Goal: Task Accomplishment & Management: Use online tool/utility

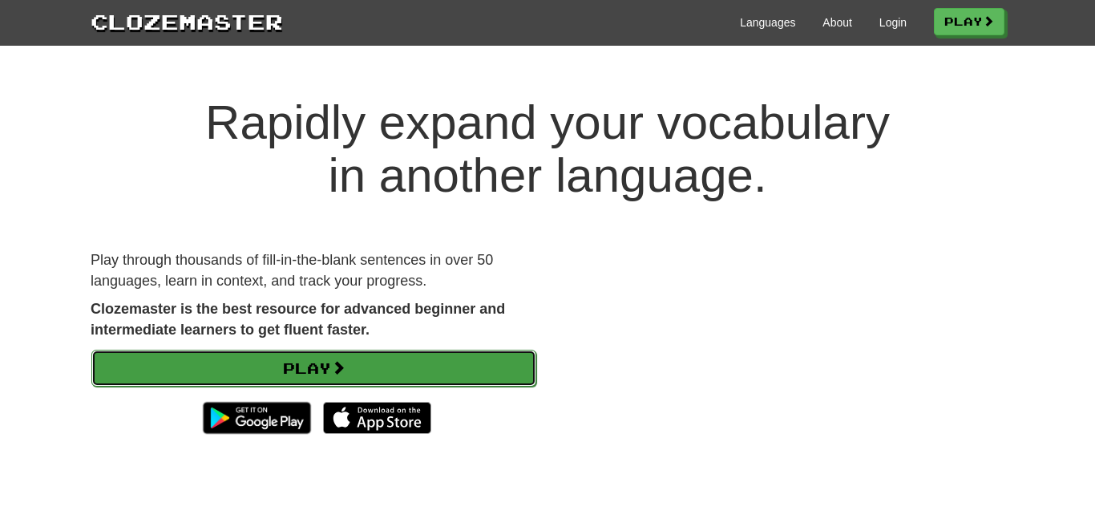
click at [455, 359] on link "Play" at bounding box center [313, 368] width 445 height 37
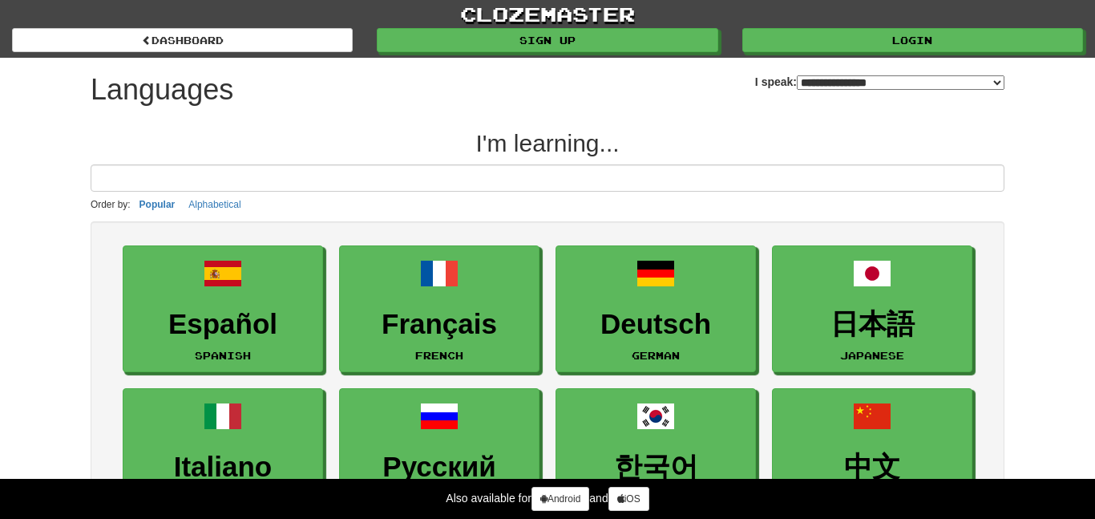
select select "*******"
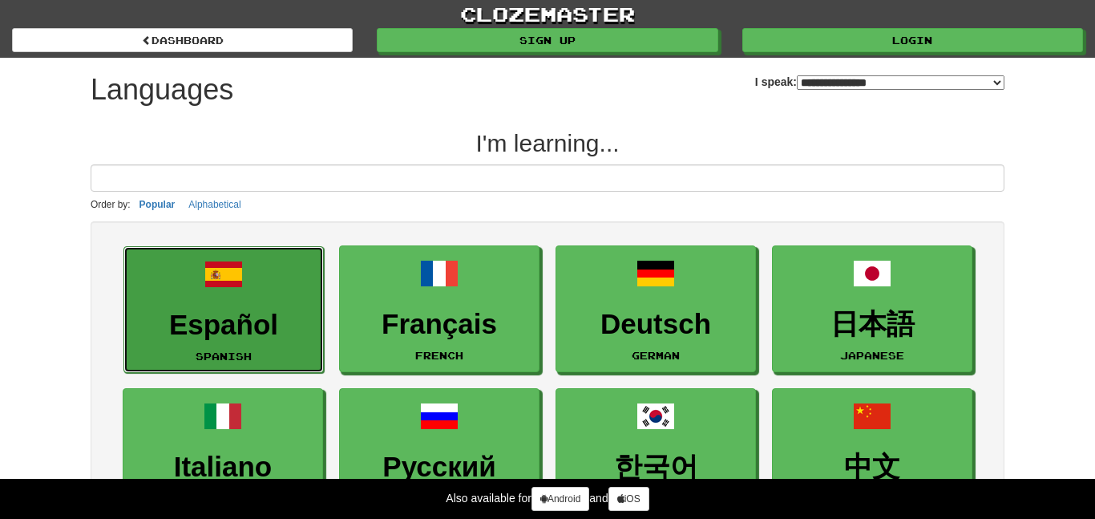
click at [218, 285] on span at bounding box center [223, 274] width 38 height 38
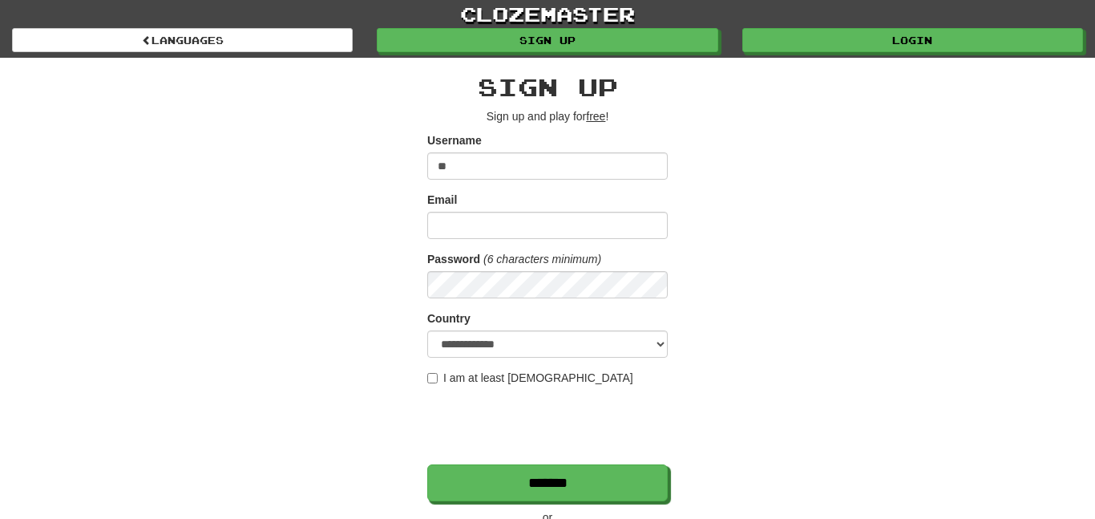
type input "*"
type input "******"
click at [455, 214] on input "Email" at bounding box center [547, 225] width 241 height 27
type input "**********"
click at [745, 319] on div "**********" at bounding box center [548, 338] width 938 height 560
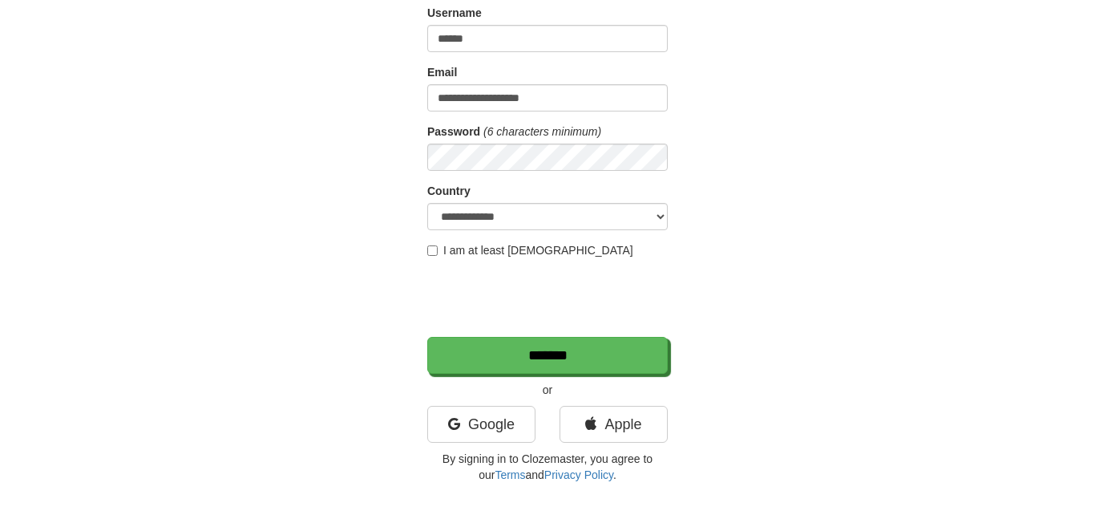
scroll to position [138, 0]
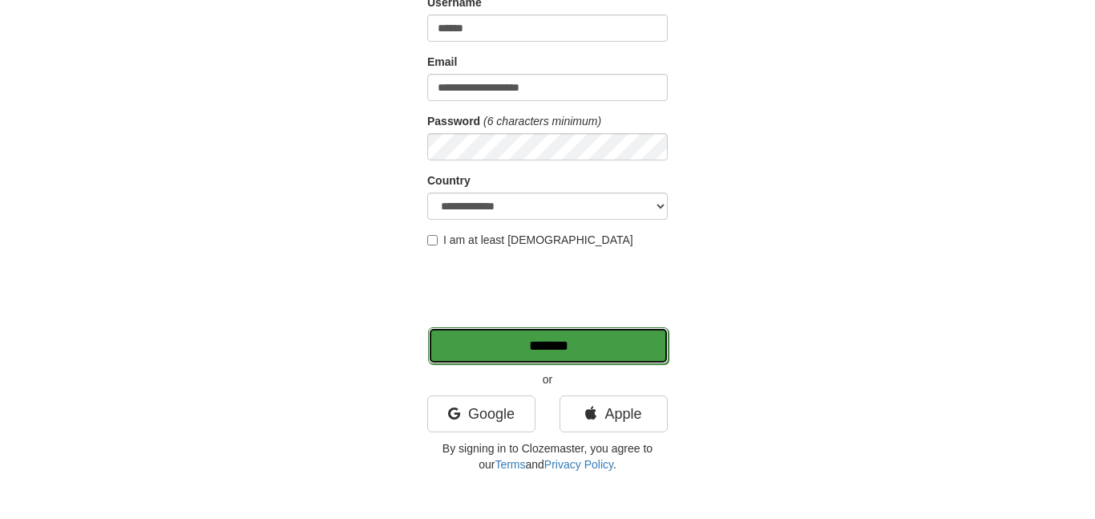
click at [573, 338] on input "*******" at bounding box center [548, 345] width 241 height 37
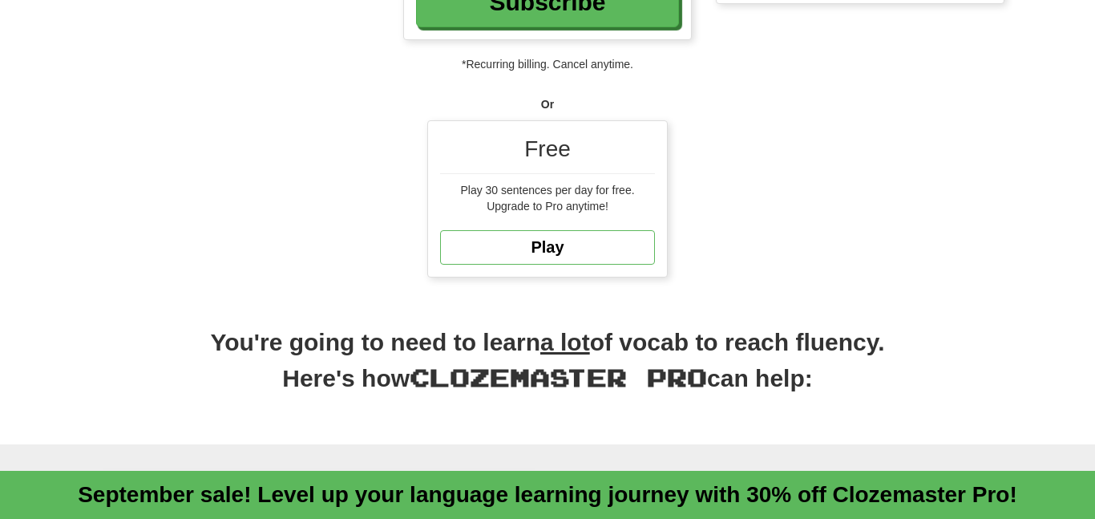
scroll to position [481, 0]
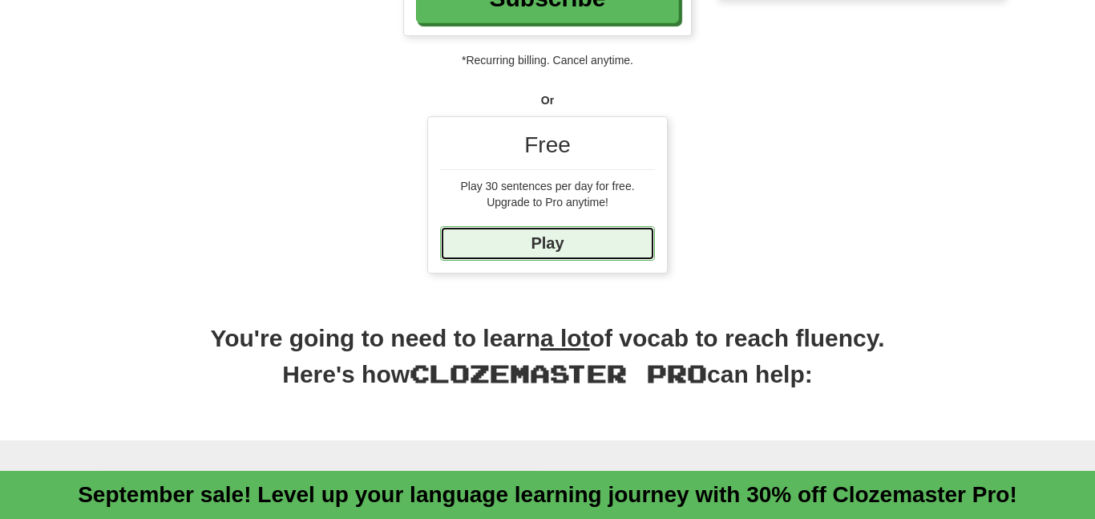
click at [561, 236] on link "Play" at bounding box center [547, 243] width 215 height 34
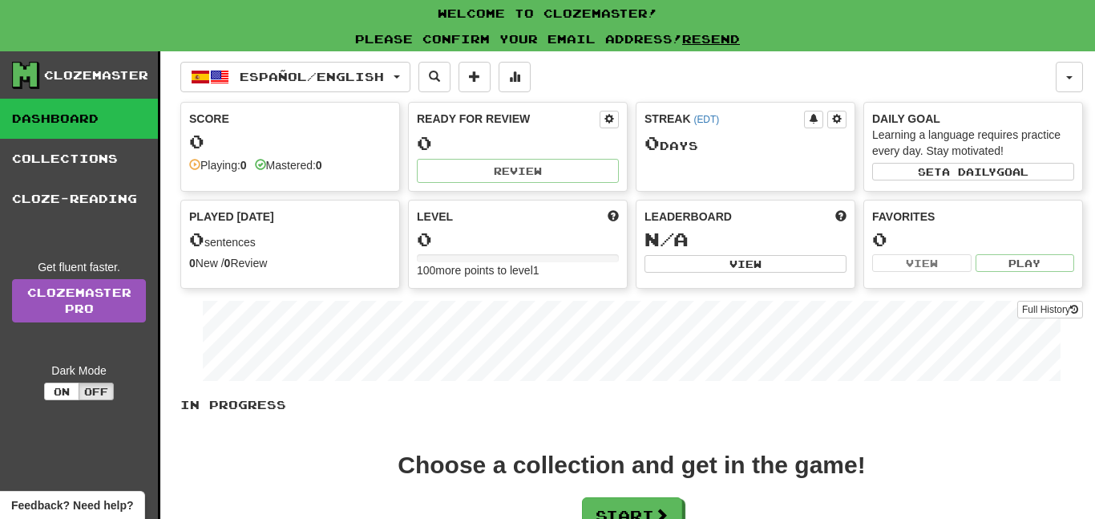
scroll to position [24, 0]
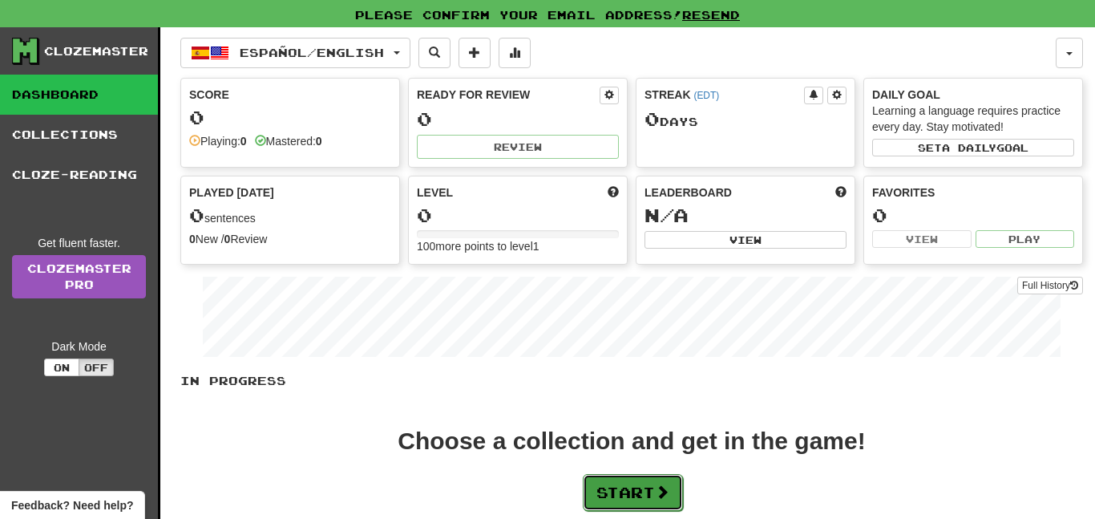
click at [652, 475] on button "Start" at bounding box center [633, 492] width 100 height 37
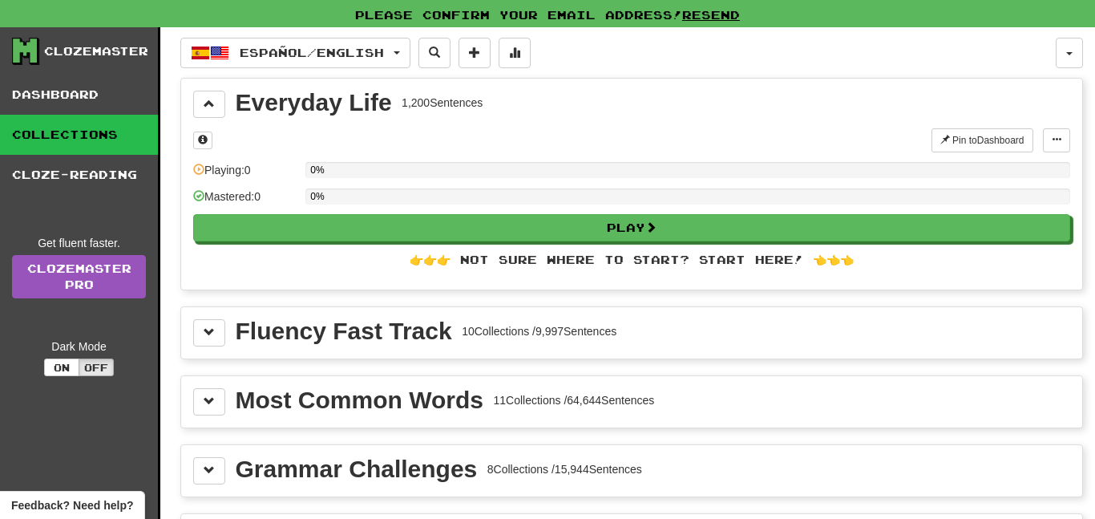
scroll to position [0, 0]
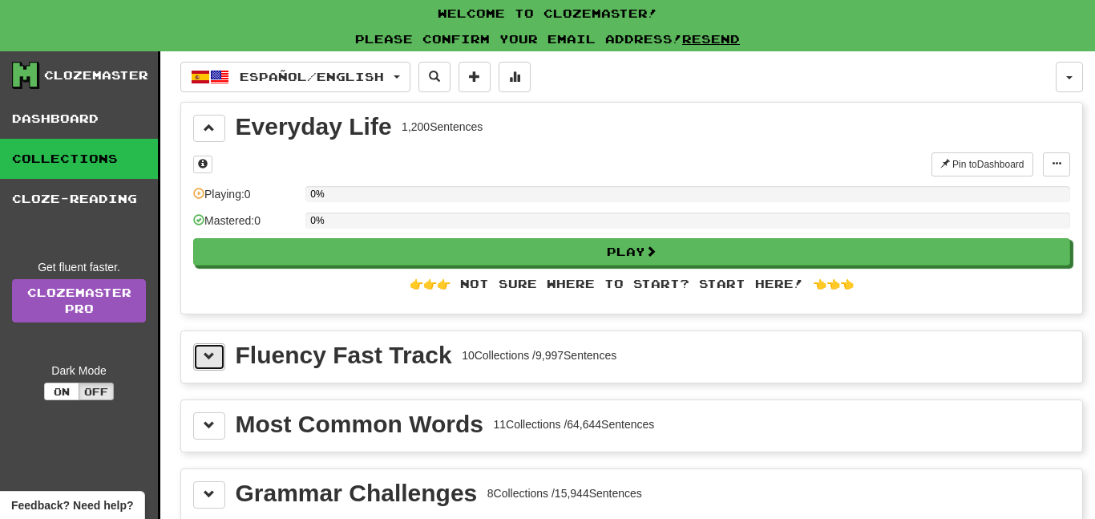
click at [204, 353] on span at bounding box center [209, 355] width 11 height 11
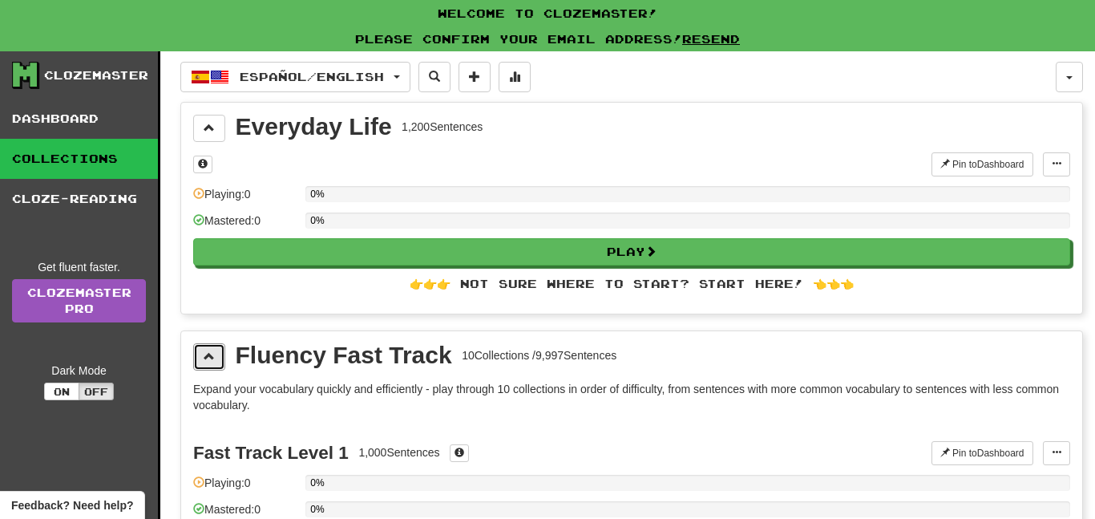
scroll to position [126, 0]
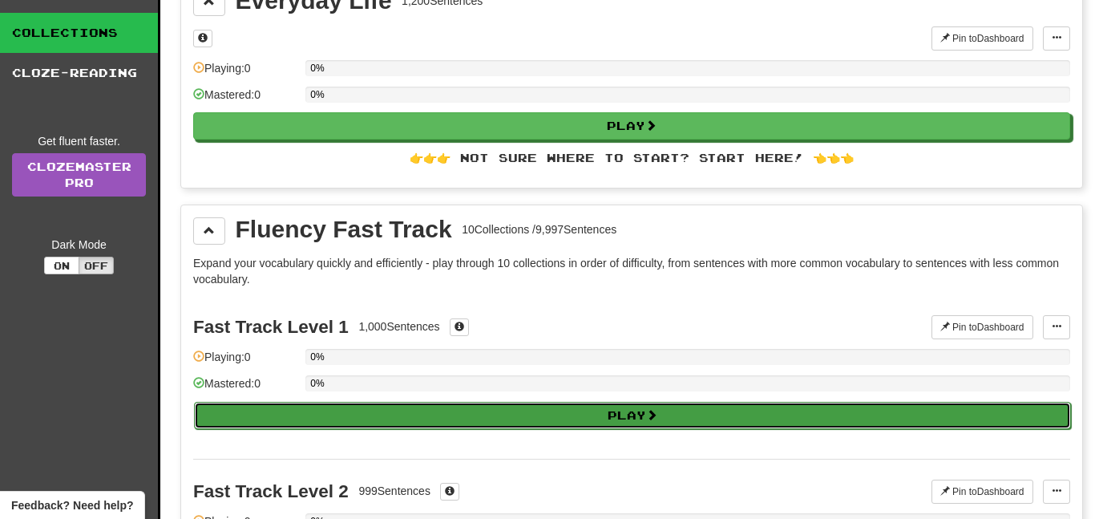
click at [483, 409] on button "Play" at bounding box center [632, 415] width 877 height 27
select select "**"
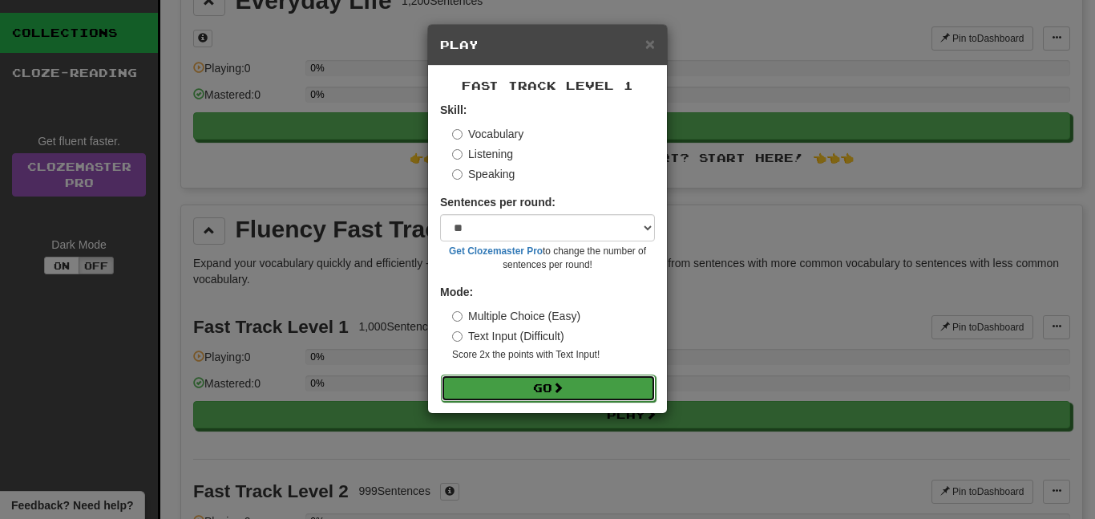
click at [531, 383] on button "Go" at bounding box center [548, 387] width 215 height 27
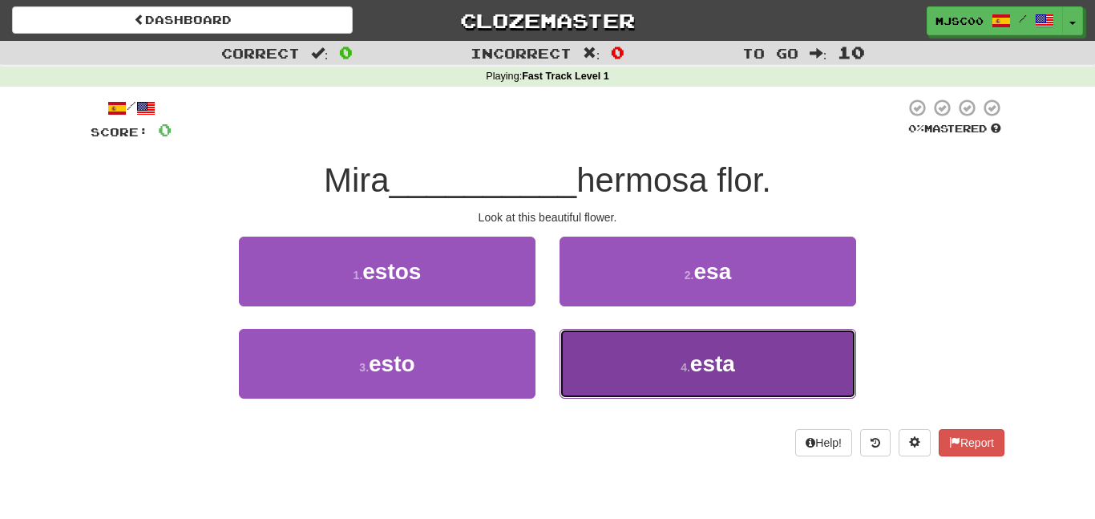
click at [669, 349] on button "4 . esta" at bounding box center [708, 364] width 297 height 70
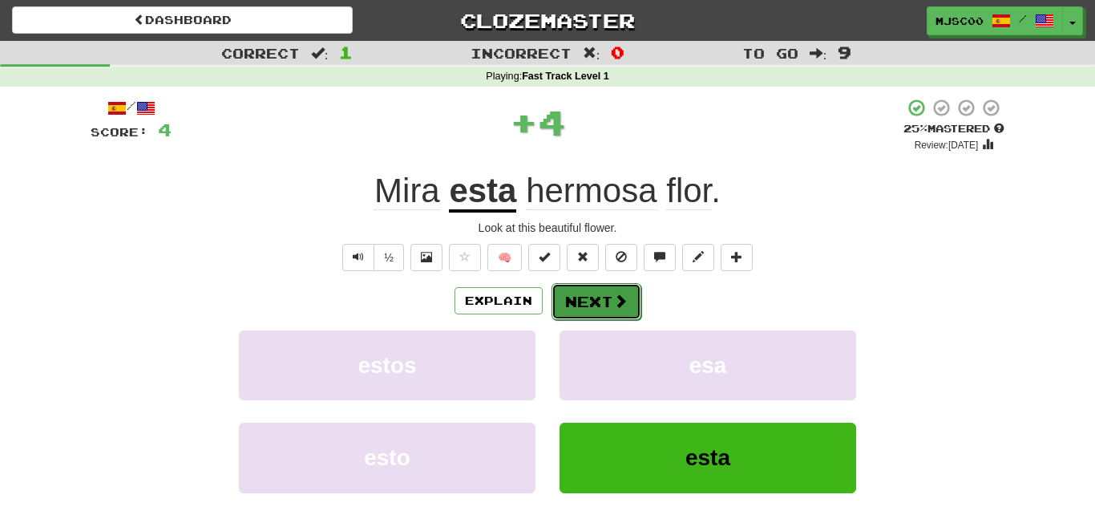
click at [584, 292] on button "Next" at bounding box center [597, 301] width 90 height 37
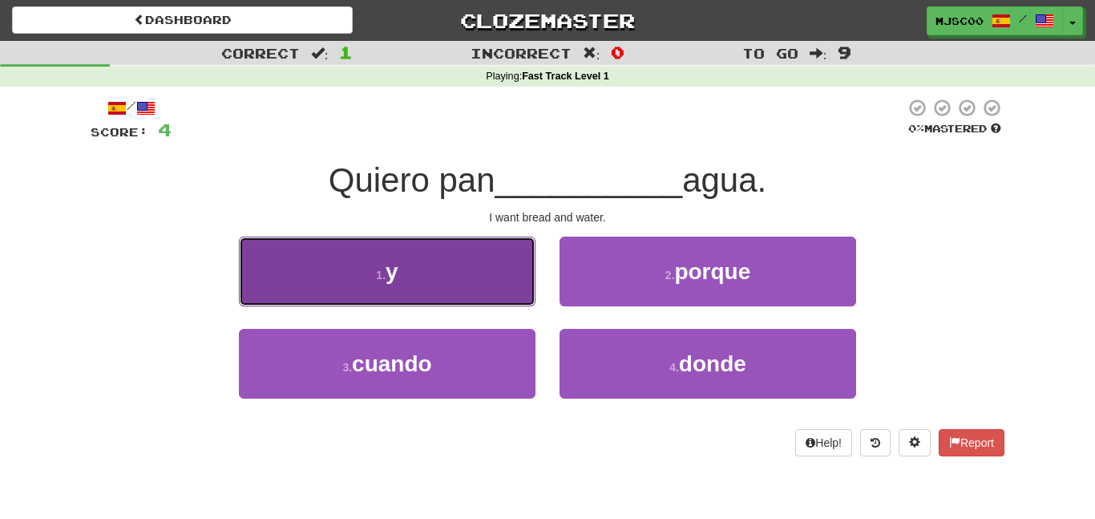
click at [452, 301] on button "1 . y" at bounding box center [387, 271] width 297 height 70
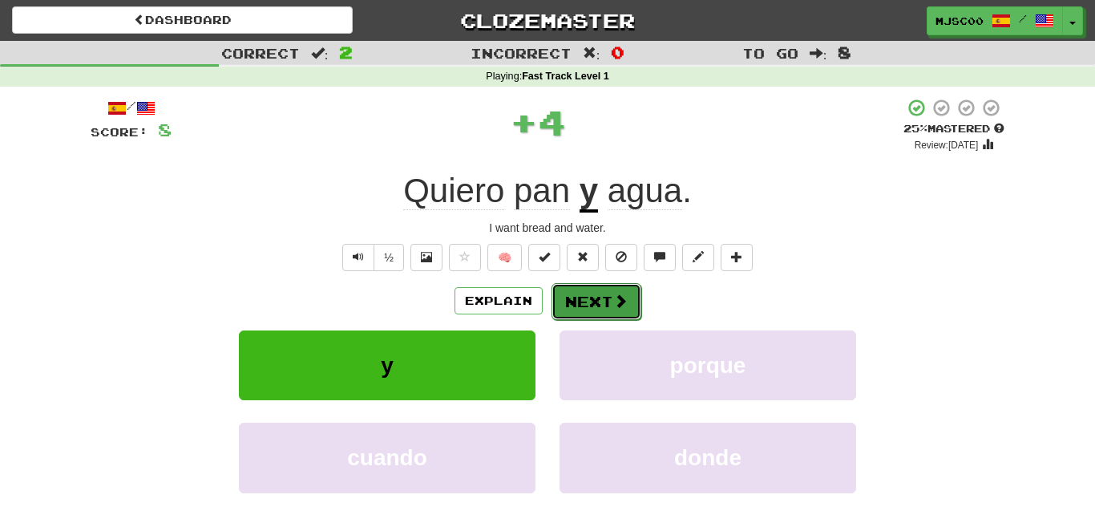
click at [591, 296] on button "Next" at bounding box center [597, 301] width 90 height 37
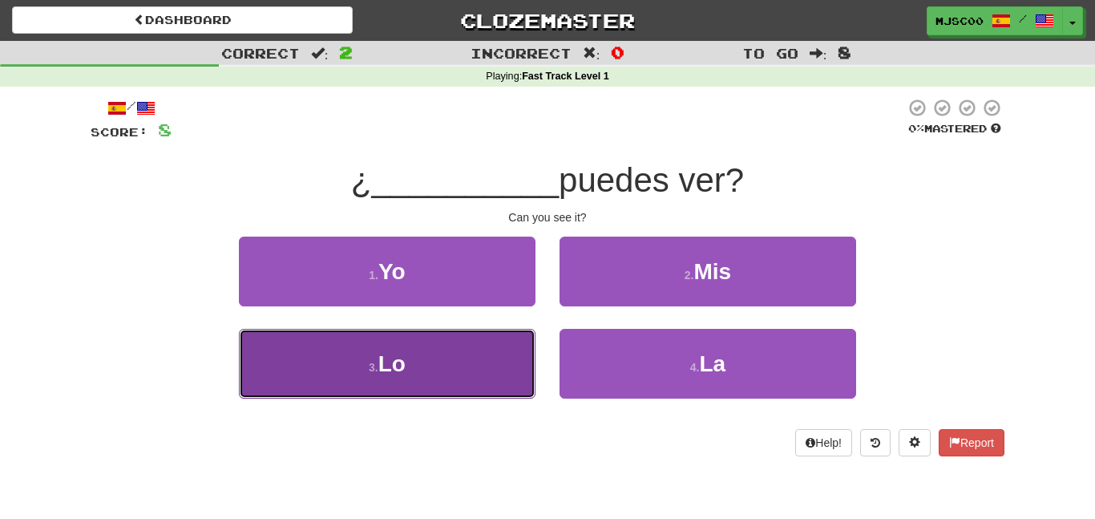
click at [489, 340] on button "3 . Lo" at bounding box center [387, 364] width 297 height 70
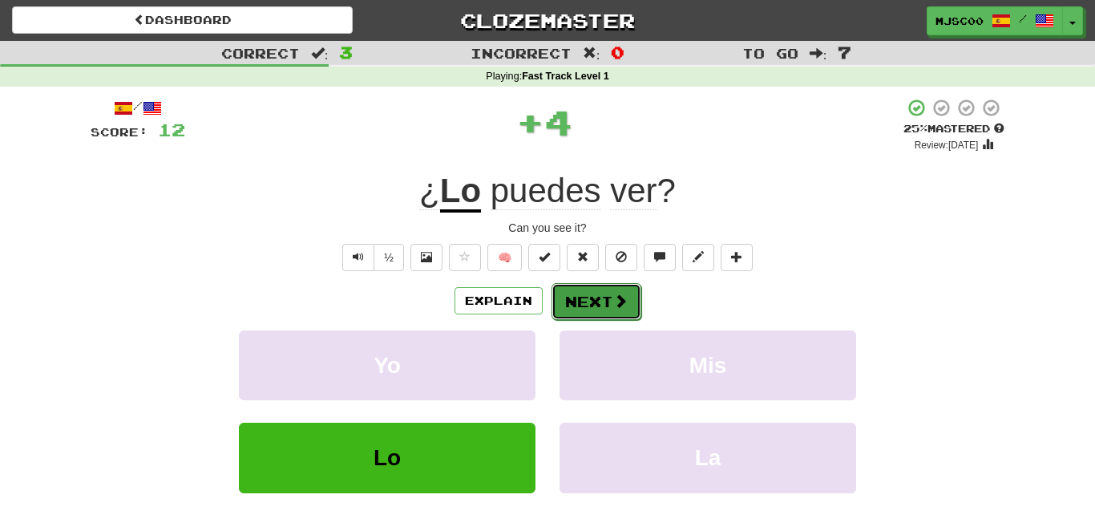
click at [611, 309] on button "Next" at bounding box center [597, 301] width 90 height 37
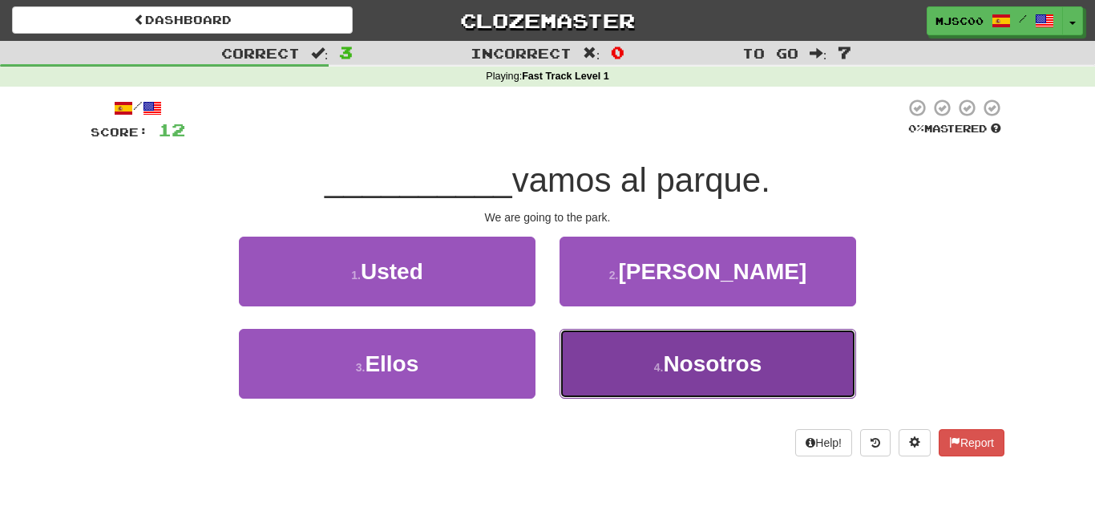
click at [661, 396] on button "4 . Nosotros" at bounding box center [708, 364] width 297 height 70
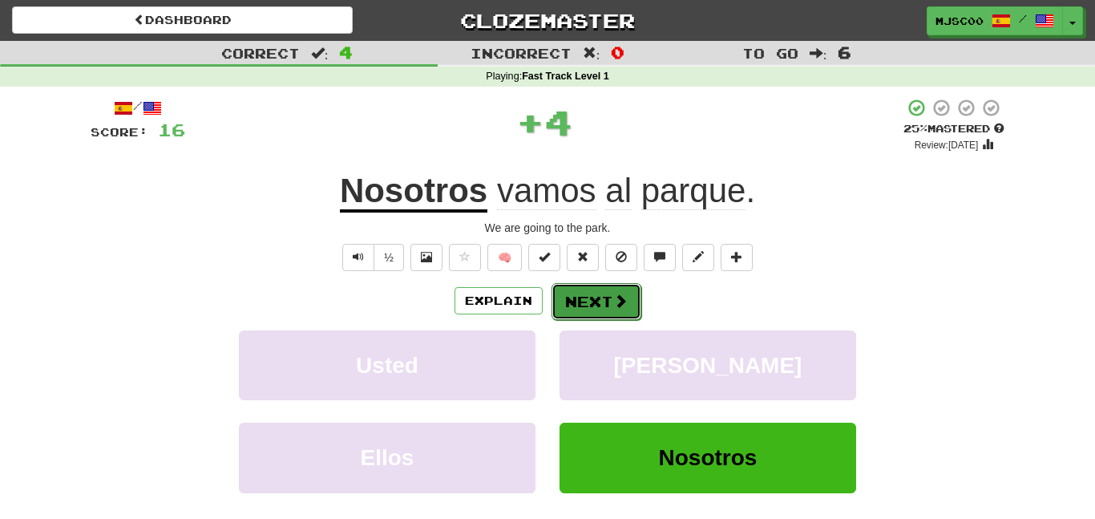
click at [580, 285] on button "Next" at bounding box center [597, 301] width 90 height 37
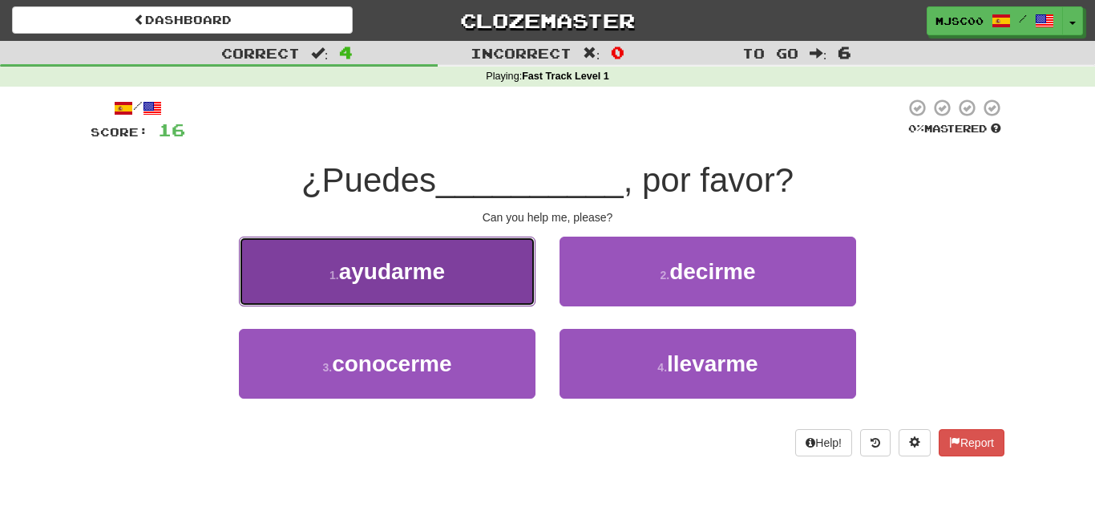
click at [437, 256] on button "1 . ayudarme" at bounding box center [387, 271] width 297 height 70
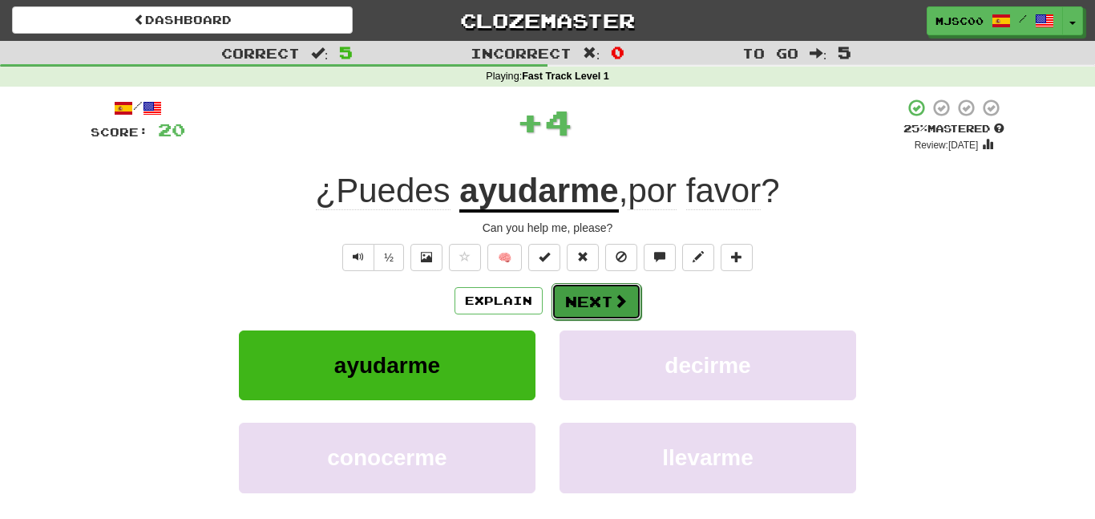
click at [584, 287] on button "Next" at bounding box center [597, 301] width 90 height 37
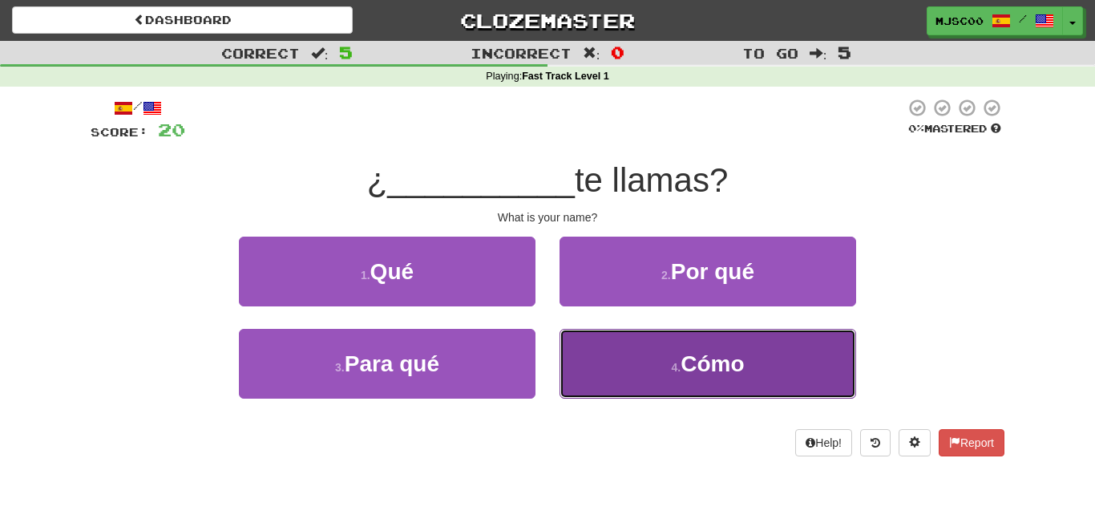
click at [629, 350] on button "4 . Cómo" at bounding box center [708, 364] width 297 height 70
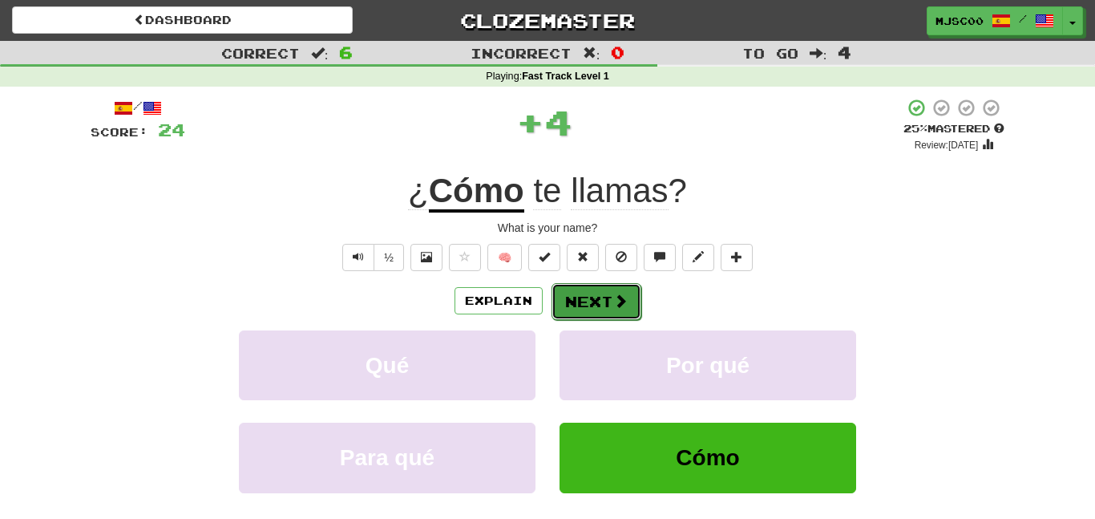
click at [572, 299] on button "Next" at bounding box center [597, 301] width 90 height 37
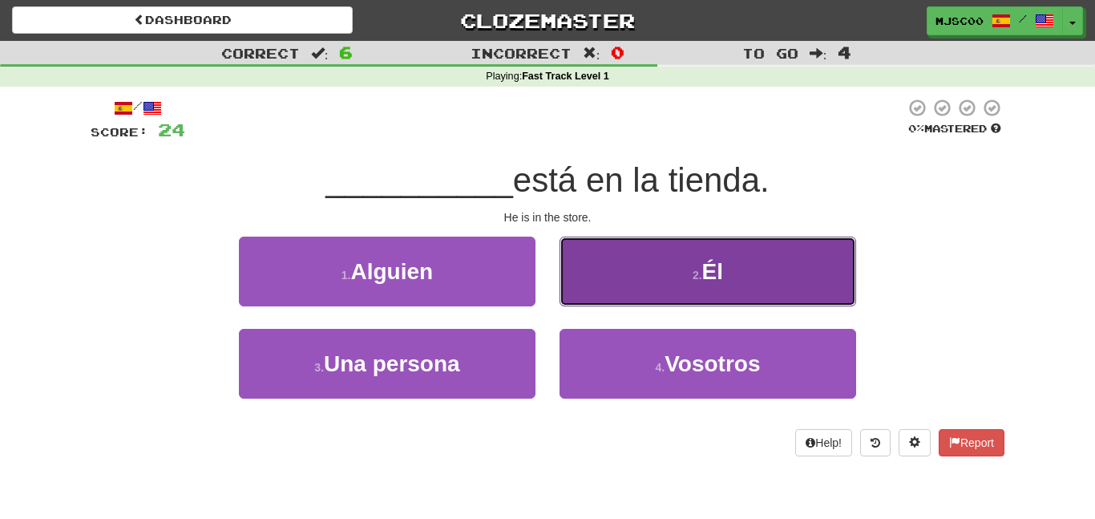
click at [603, 293] on button "2 . Él" at bounding box center [708, 271] width 297 height 70
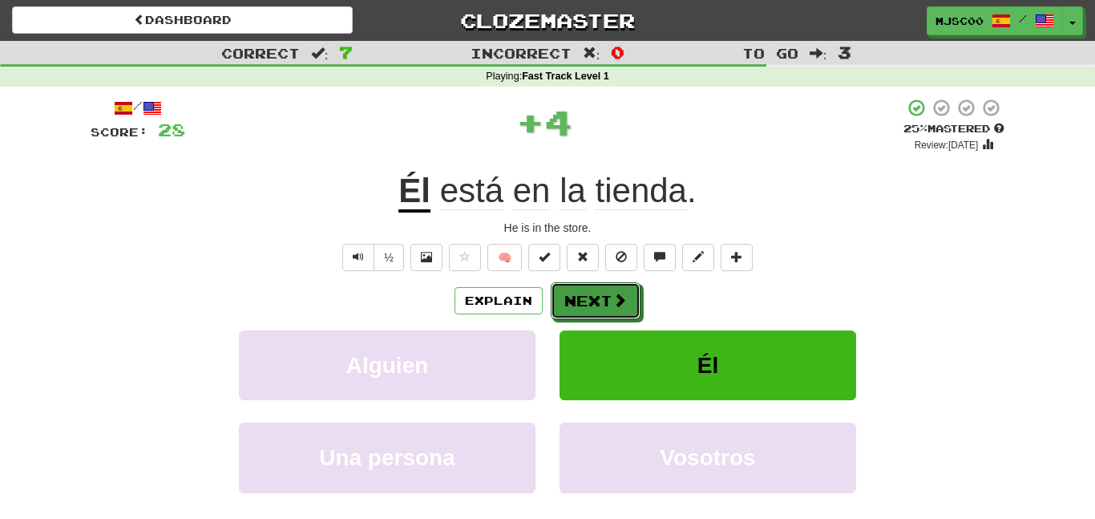
click at [603, 293] on button "Next" at bounding box center [596, 300] width 90 height 37
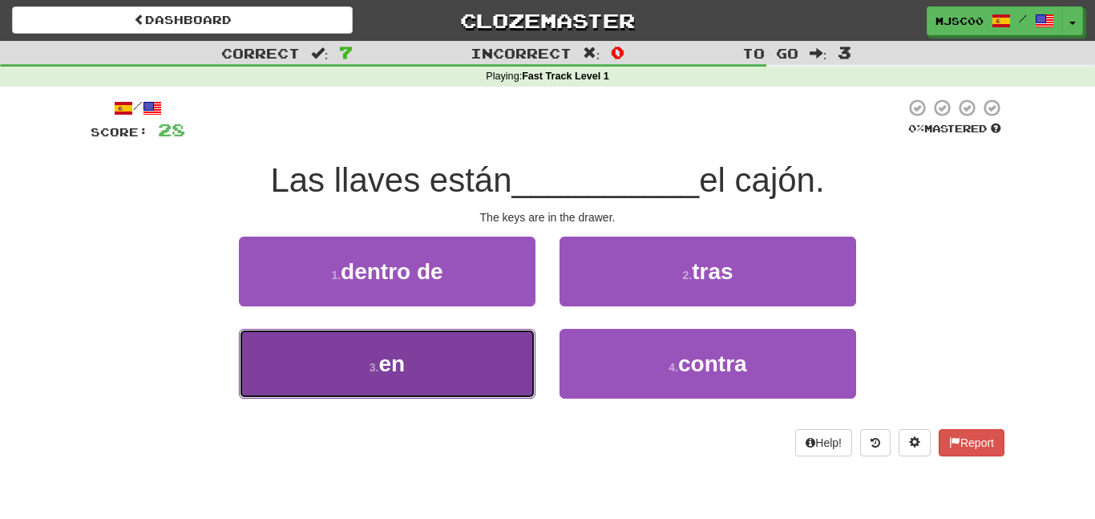
click at [468, 378] on button "3 . en" at bounding box center [387, 364] width 297 height 70
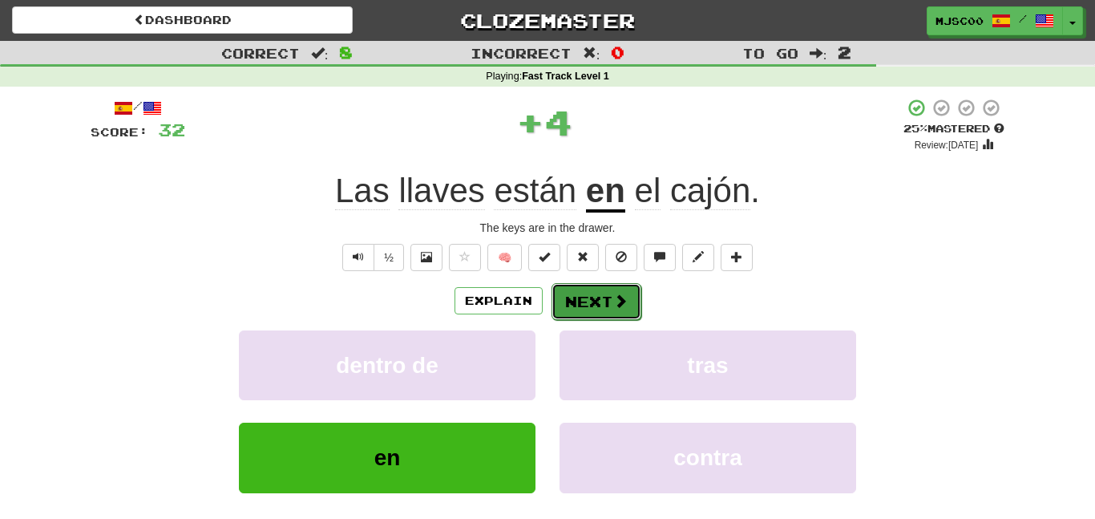
click at [589, 296] on button "Next" at bounding box center [597, 301] width 90 height 37
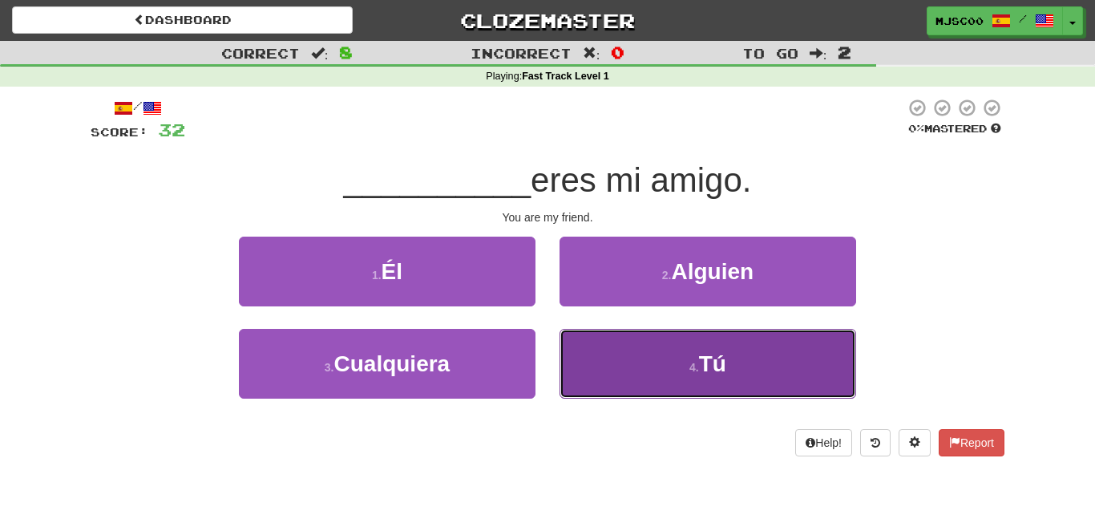
click at [653, 366] on button "4 . Tú" at bounding box center [708, 364] width 297 height 70
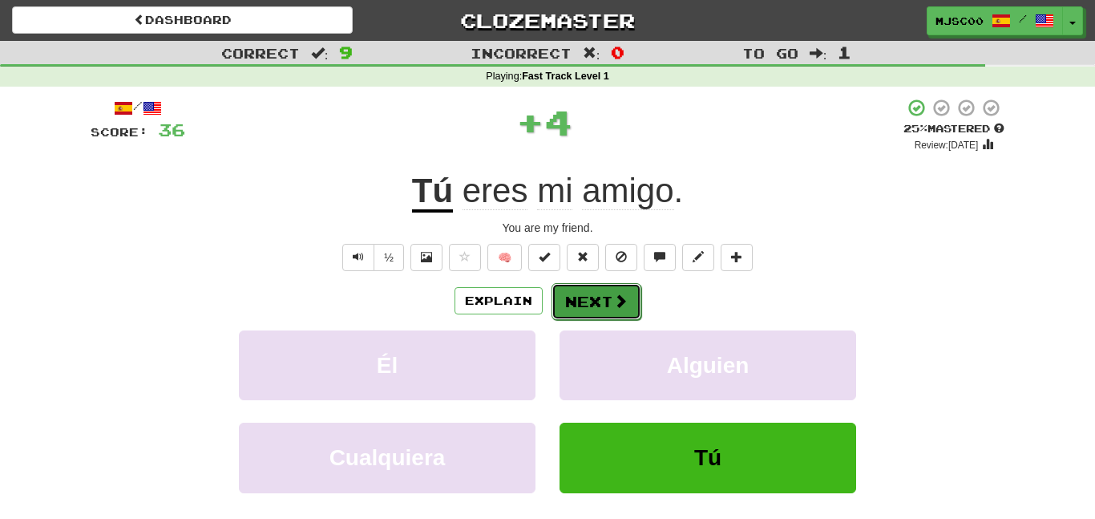
click at [581, 318] on button "Next" at bounding box center [597, 301] width 90 height 37
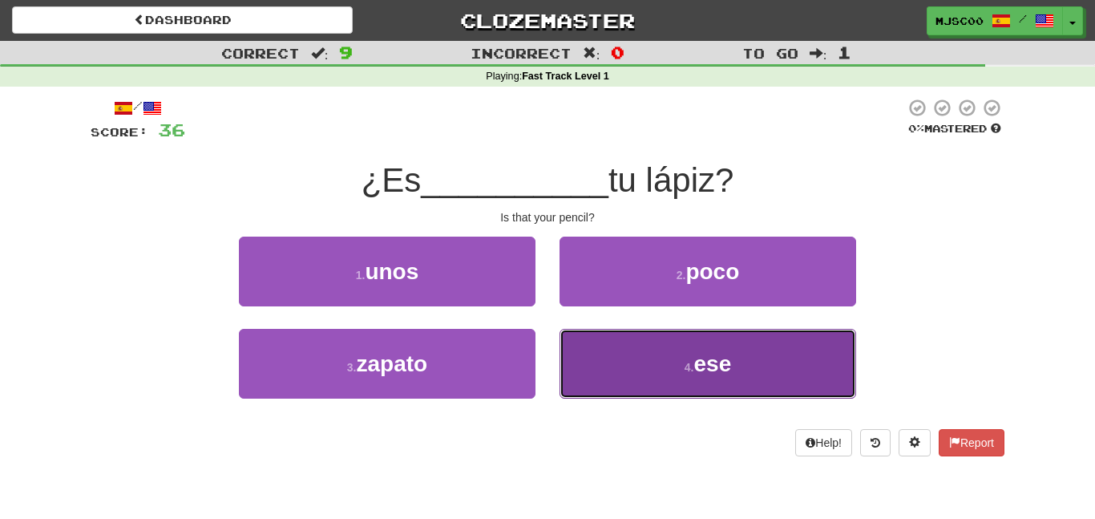
click at [631, 377] on button "4 . ese" at bounding box center [708, 364] width 297 height 70
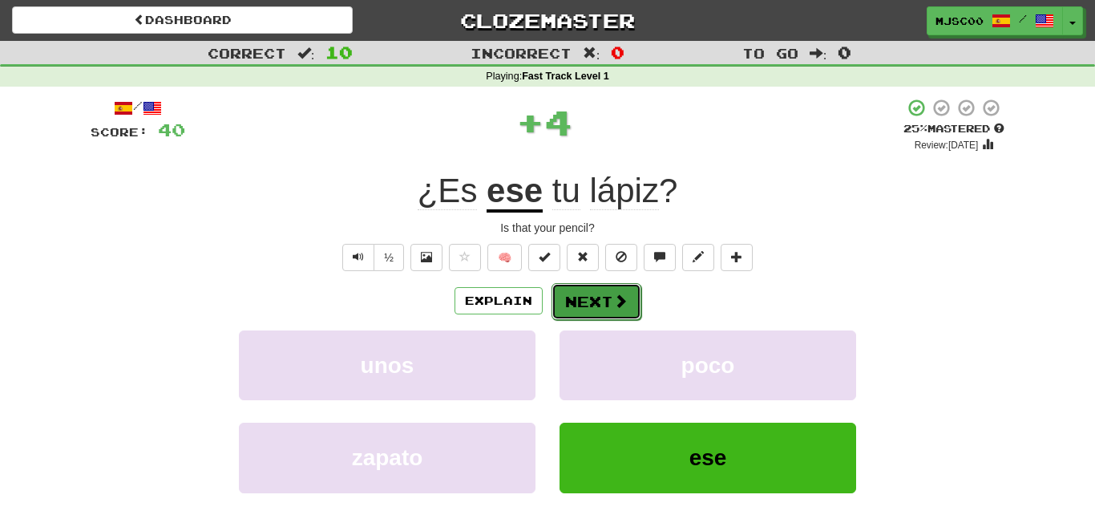
click at [561, 291] on button "Next" at bounding box center [597, 301] width 90 height 37
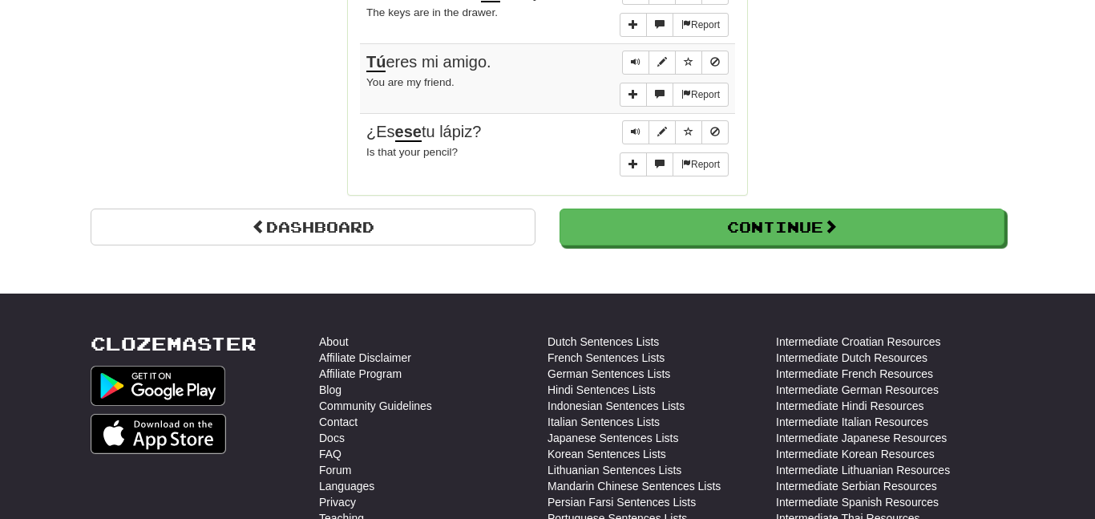
scroll to position [1471, 0]
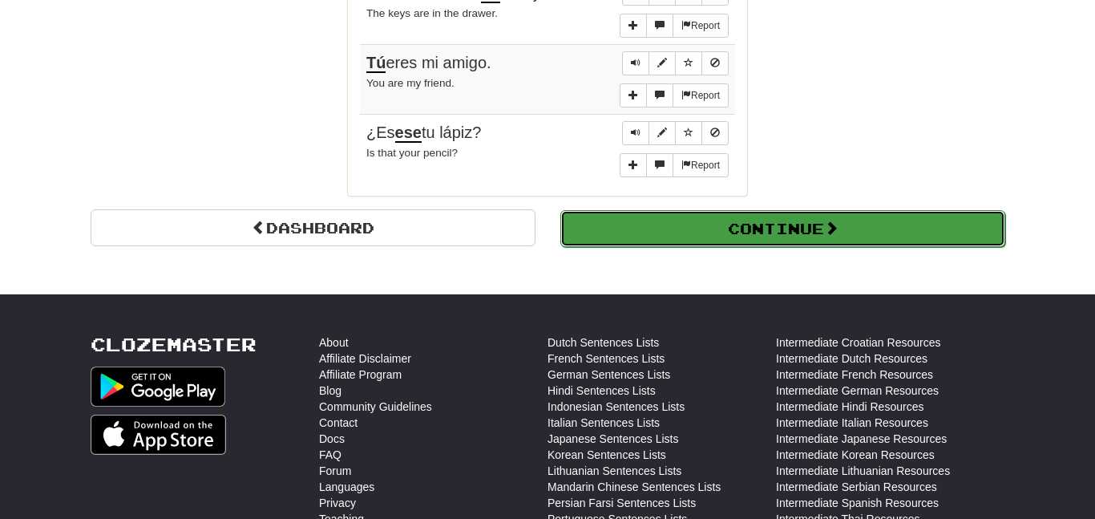
click at [718, 210] on button "Continue" at bounding box center [782, 228] width 445 height 37
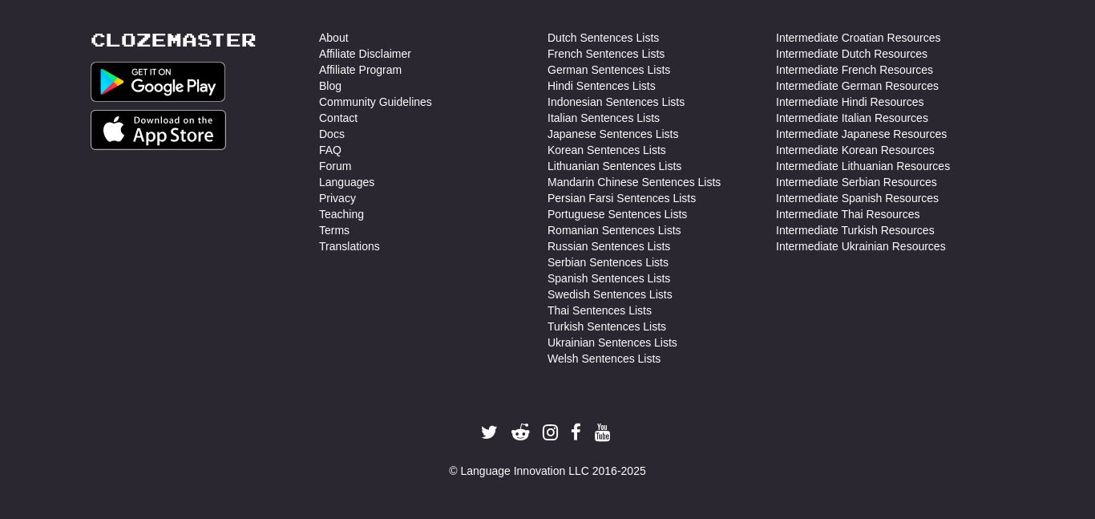
scroll to position [0, 0]
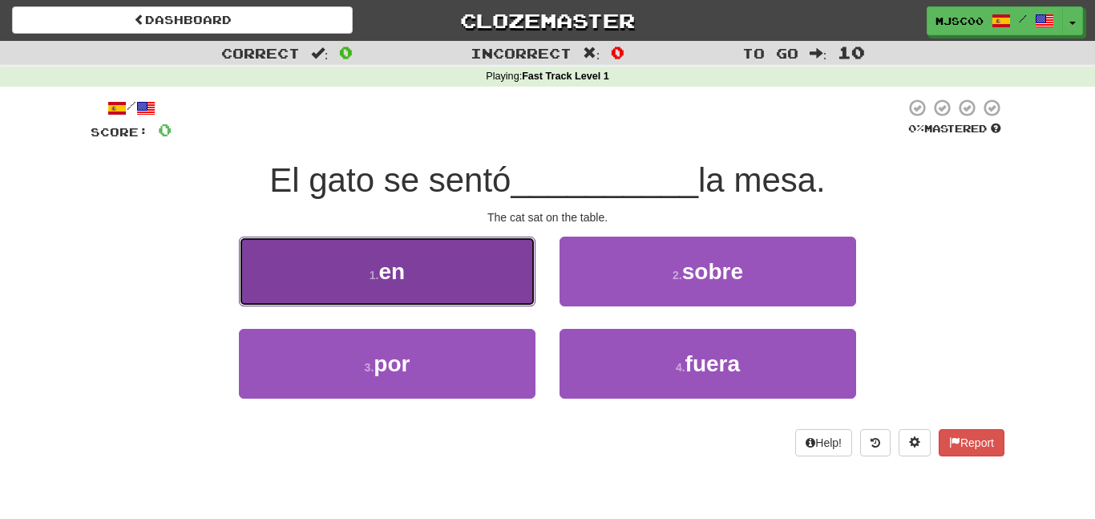
click at [463, 260] on button "1 . en" at bounding box center [387, 271] width 297 height 70
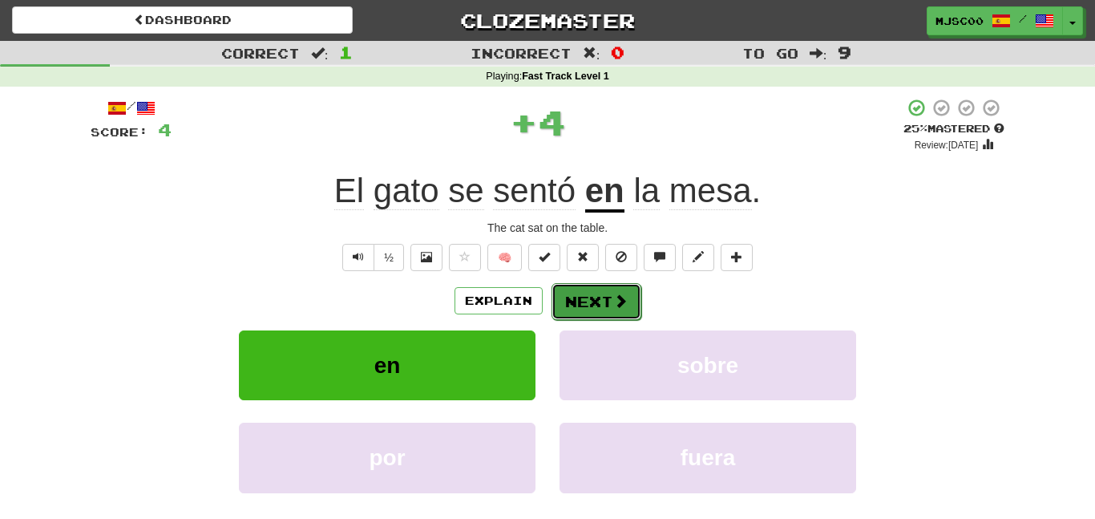
click at [589, 284] on button "Next" at bounding box center [597, 301] width 90 height 37
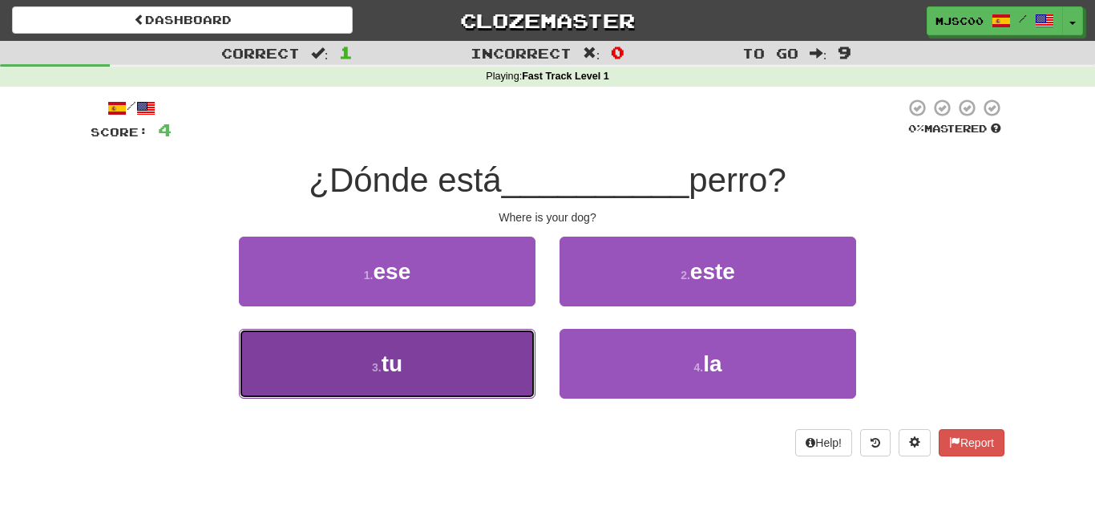
click at [474, 336] on button "3 . tu" at bounding box center [387, 364] width 297 height 70
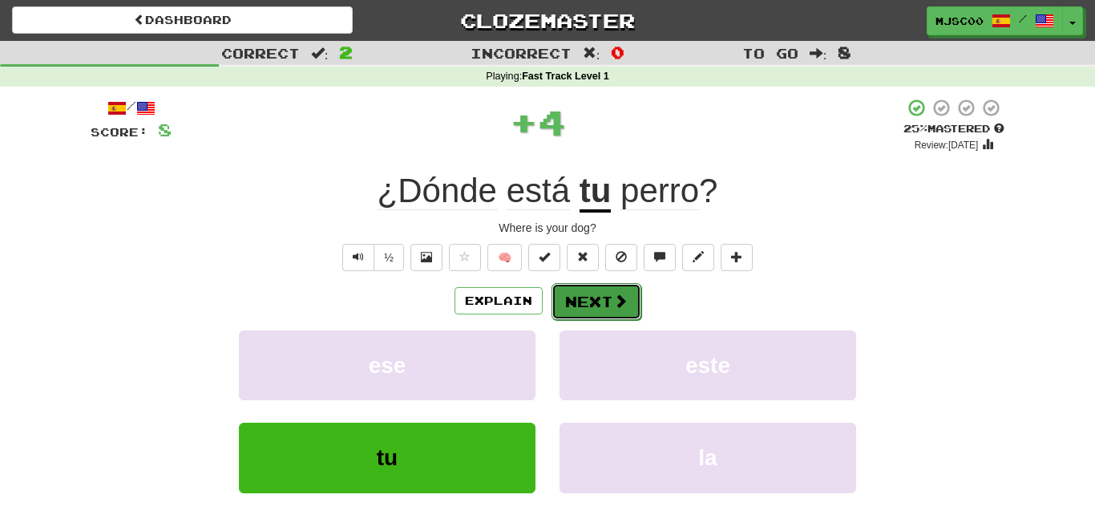
click at [627, 289] on button "Next" at bounding box center [597, 301] width 90 height 37
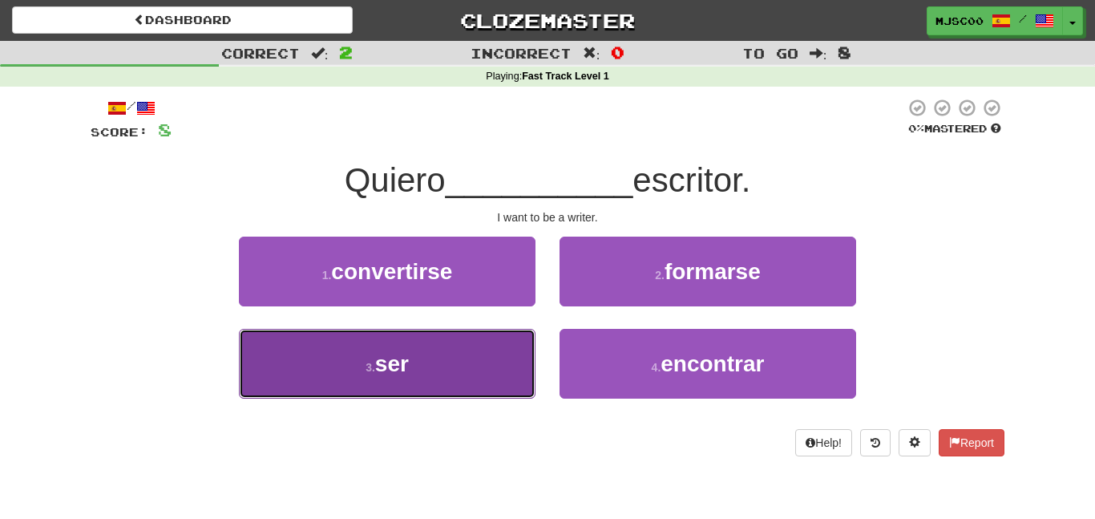
click at [432, 363] on button "3 . ser" at bounding box center [387, 364] width 297 height 70
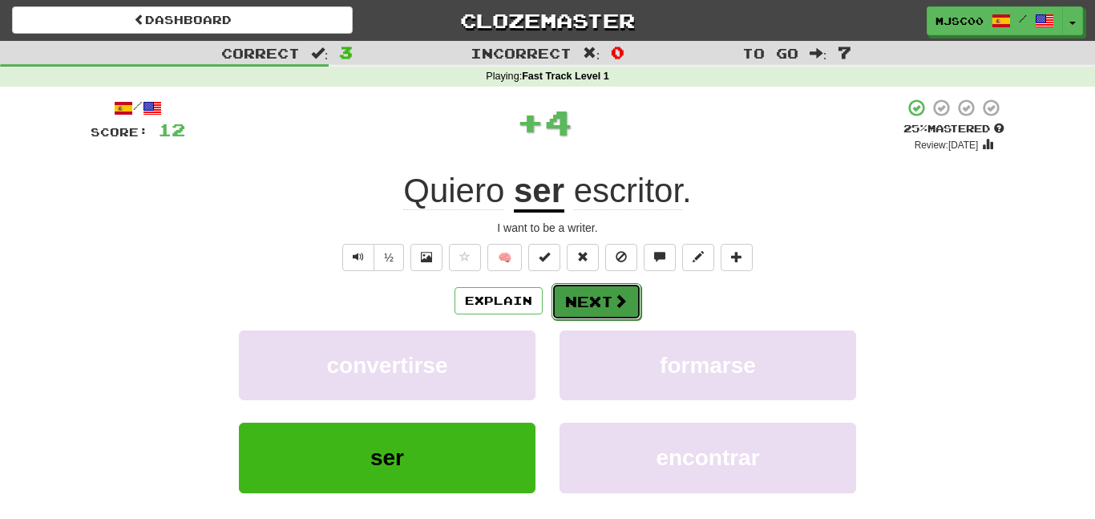
click at [582, 295] on button "Next" at bounding box center [597, 301] width 90 height 37
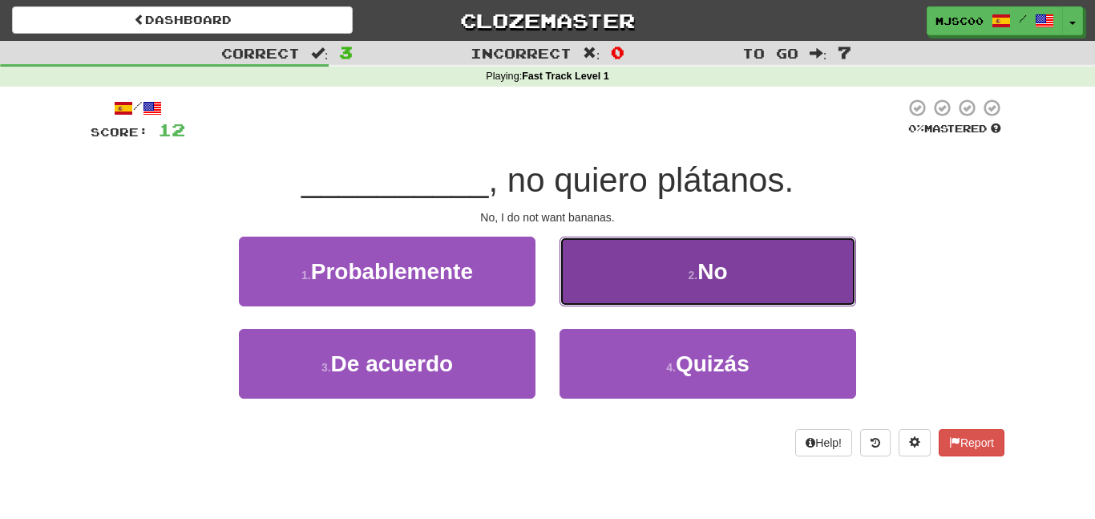
click at [638, 241] on button "2 . No" at bounding box center [708, 271] width 297 height 70
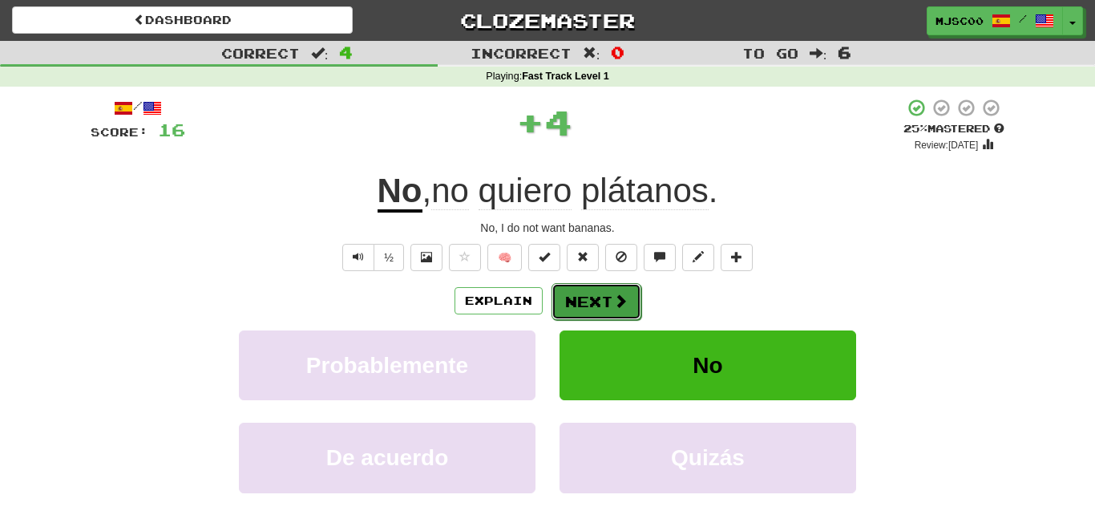
click at [563, 293] on button "Next" at bounding box center [597, 301] width 90 height 37
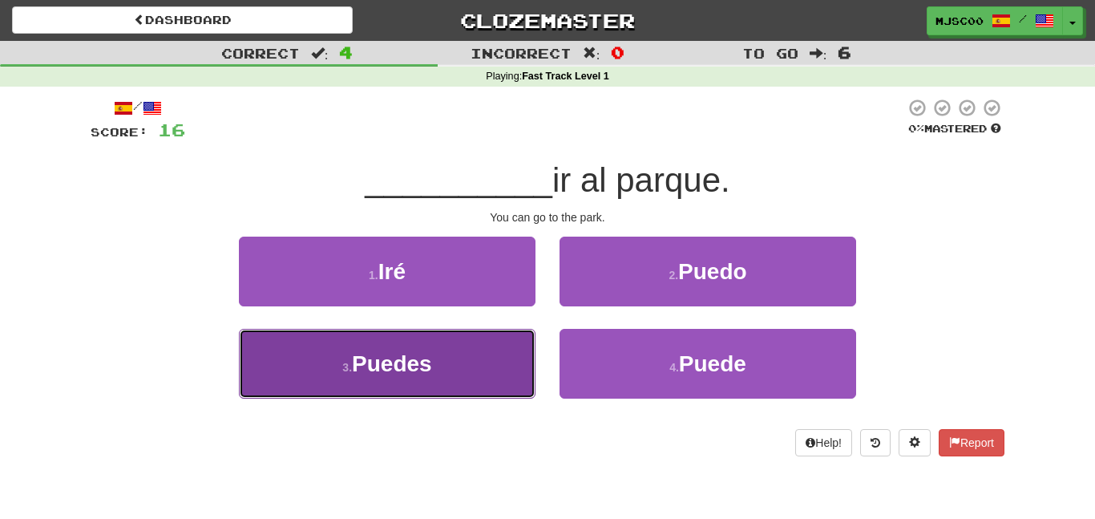
click at [466, 374] on button "3 . Puedes" at bounding box center [387, 364] width 297 height 70
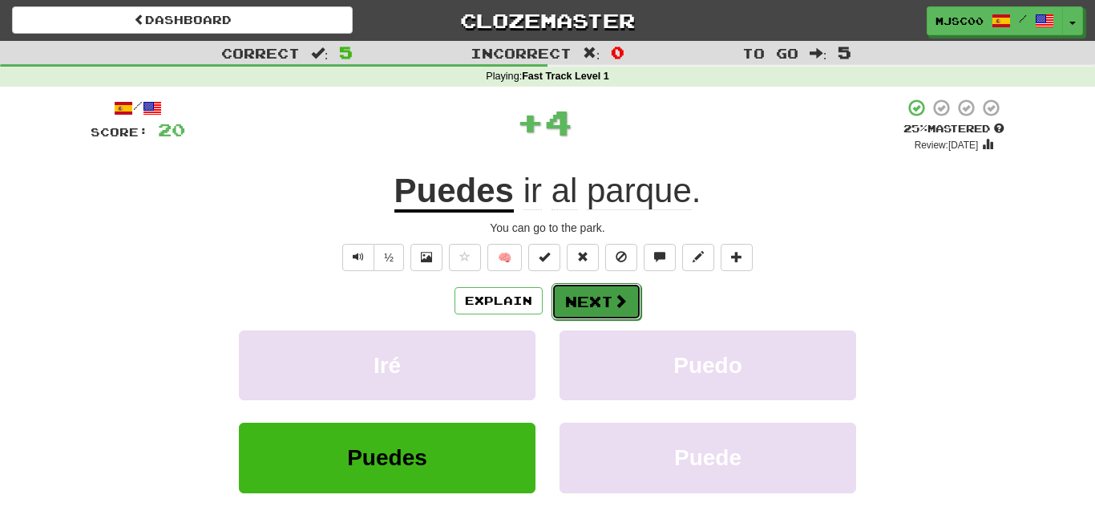
click at [581, 295] on button "Next" at bounding box center [597, 301] width 90 height 37
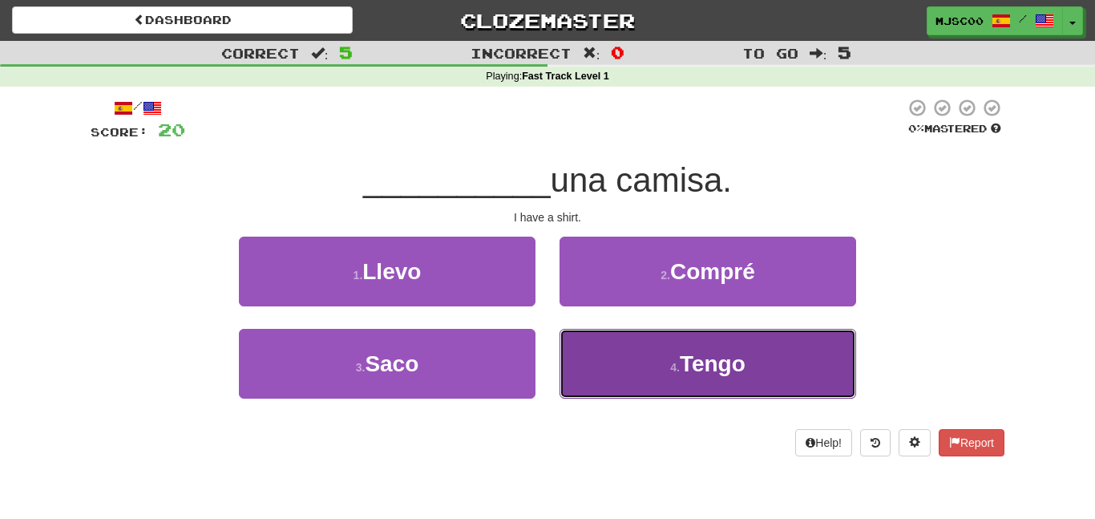
click at [697, 342] on button "4 . Tengo" at bounding box center [708, 364] width 297 height 70
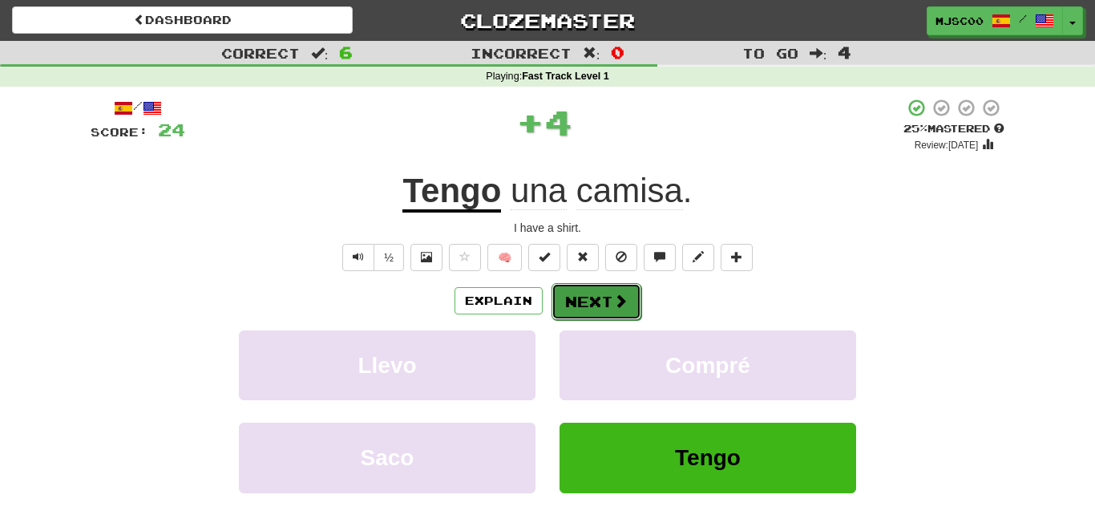
click at [630, 318] on button "Next" at bounding box center [597, 301] width 90 height 37
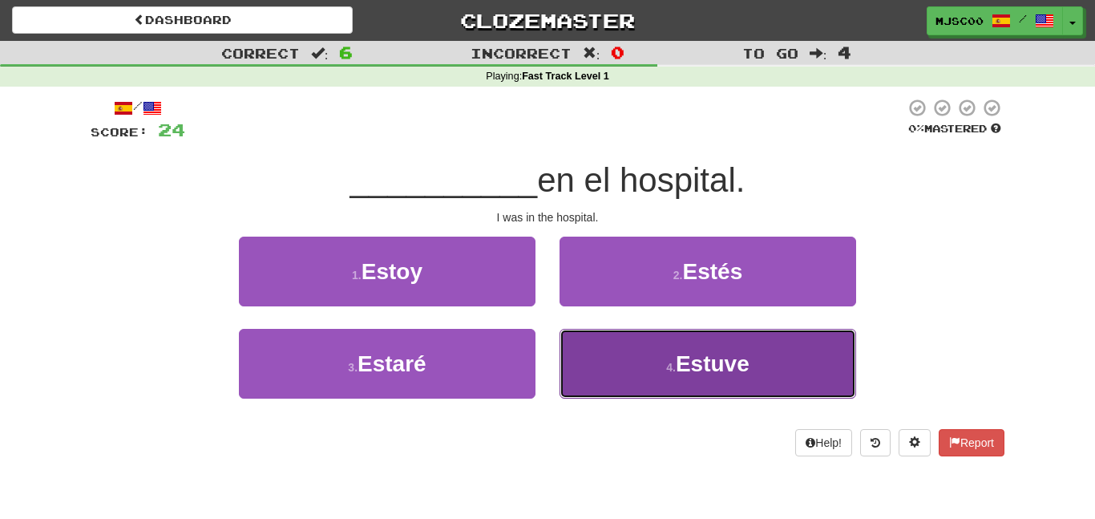
click at [632, 348] on button "4 . Estuve" at bounding box center [708, 364] width 297 height 70
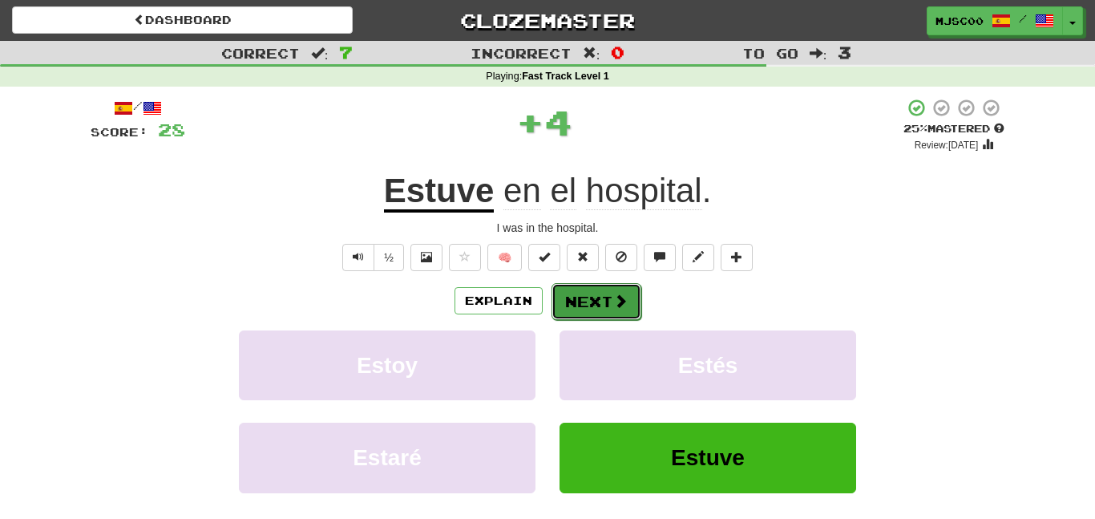
click at [594, 317] on button "Next" at bounding box center [597, 301] width 90 height 37
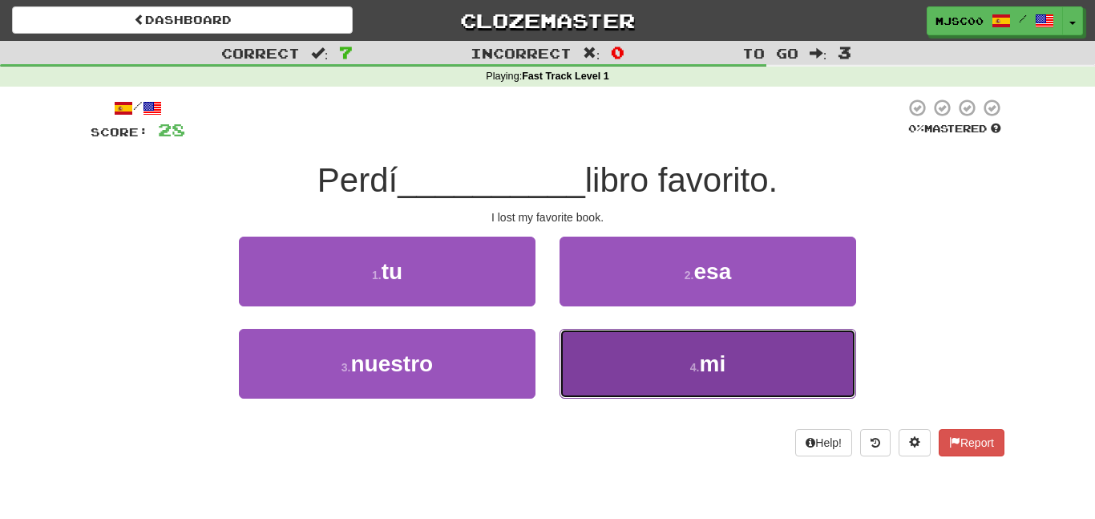
click at [672, 388] on button "4 . mi" at bounding box center [708, 364] width 297 height 70
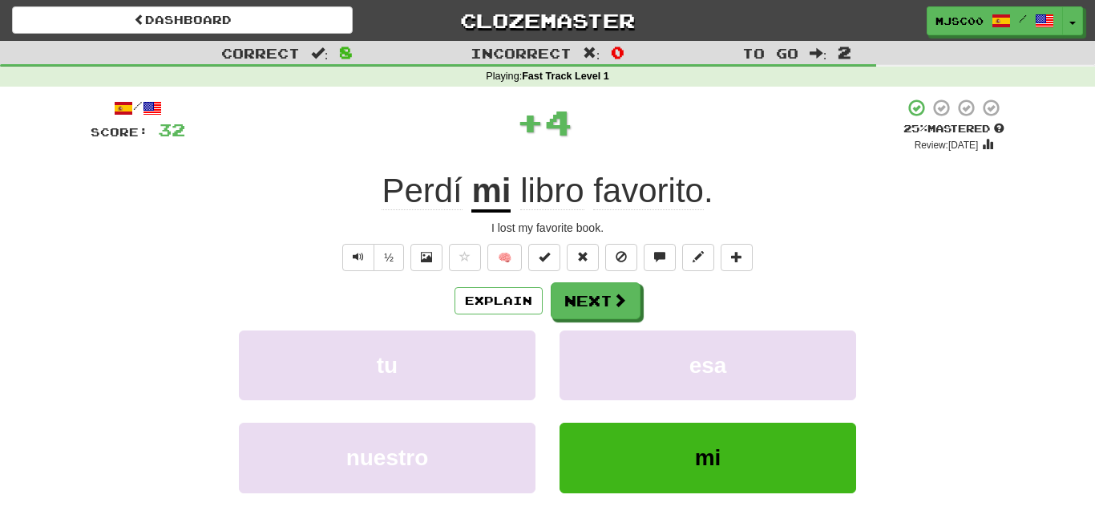
click at [603, 321] on div "Explain Next tu esa nuestro mi Learn more: tu esa nuestro mi" at bounding box center [548, 410] width 914 height 257
click at [581, 307] on button "Next" at bounding box center [597, 301] width 90 height 37
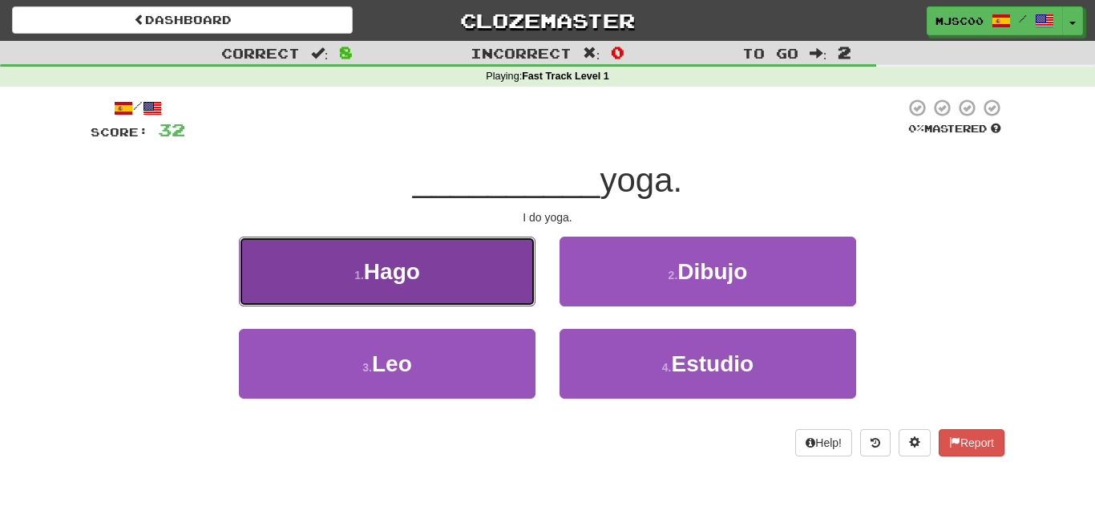
click at [481, 273] on button "1 . Hago" at bounding box center [387, 271] width 297 height 70
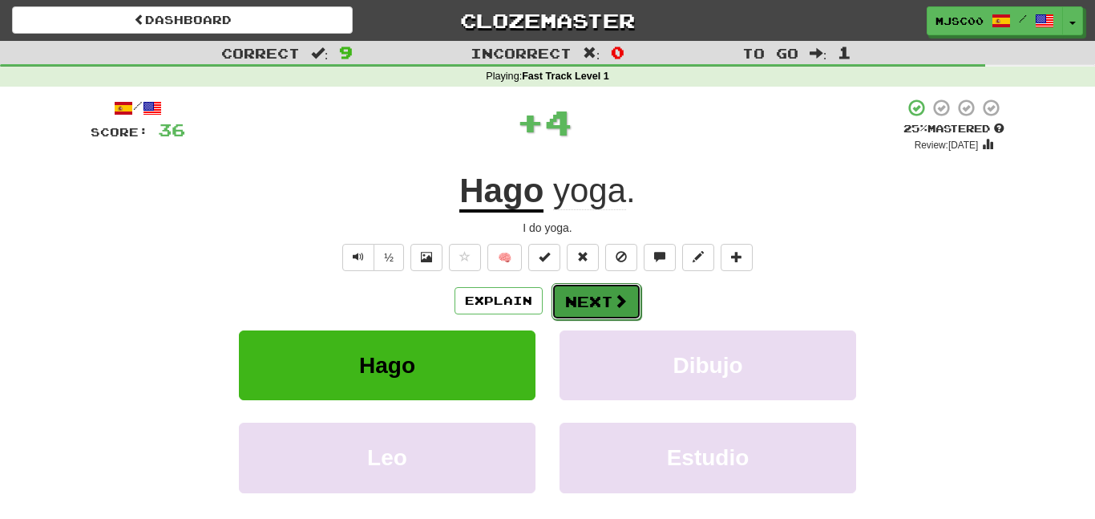
click at [624, 315] on button "Next" at bounding box center [597, 301] width 90 height 37
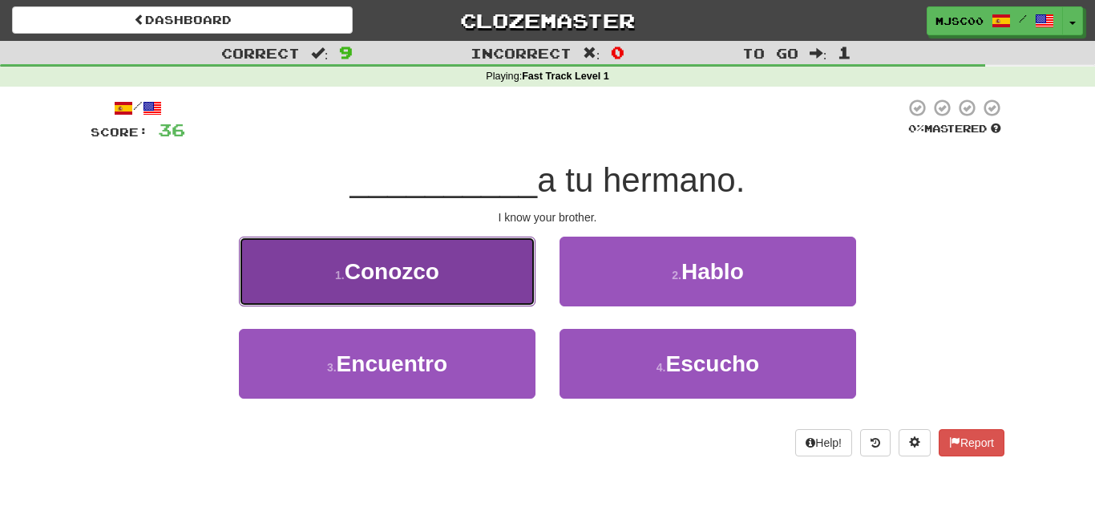
click at [461, 284] on button "1 . Conozco" at bounding box center [387, 271] width 297 height 70
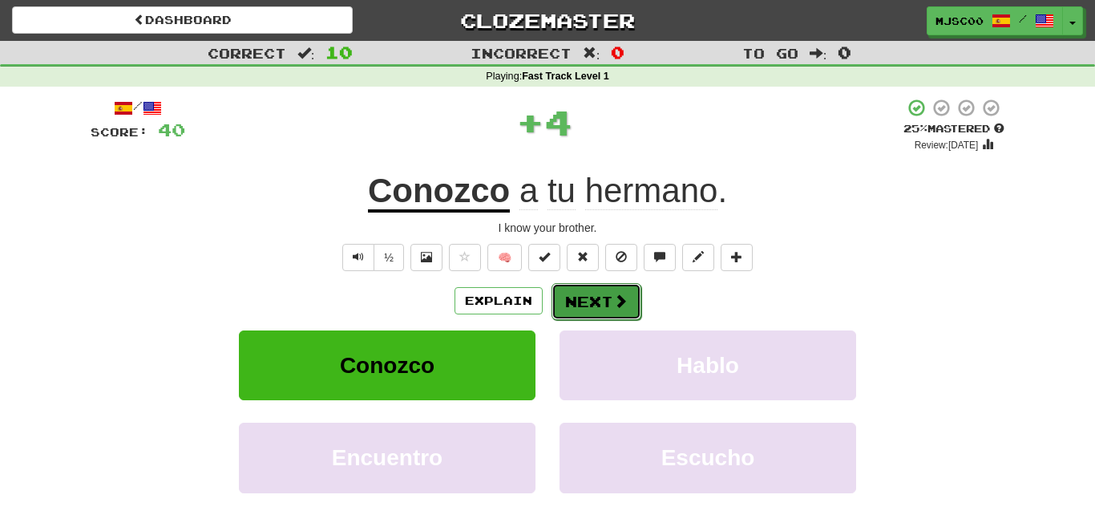
click at [576, 294] on button "Next" at bounding box center [597, 301] width 90 height 37
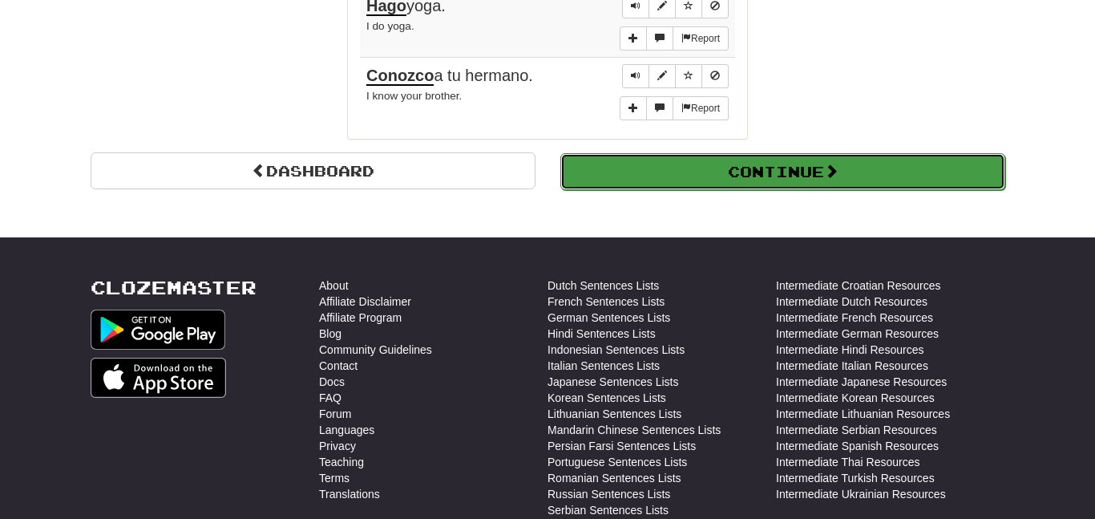
click at [669, 176] on button "Continue" at bounding box center [782, 171] width 445 height 37
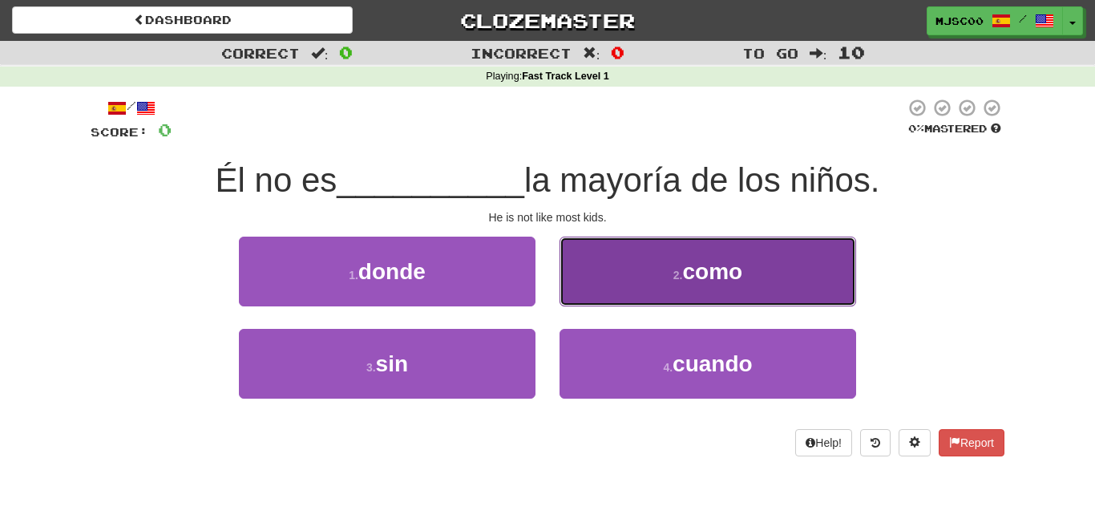
click at [750, 248] on button "2 . como" at bounding box center [708, 271] width 297 height 70
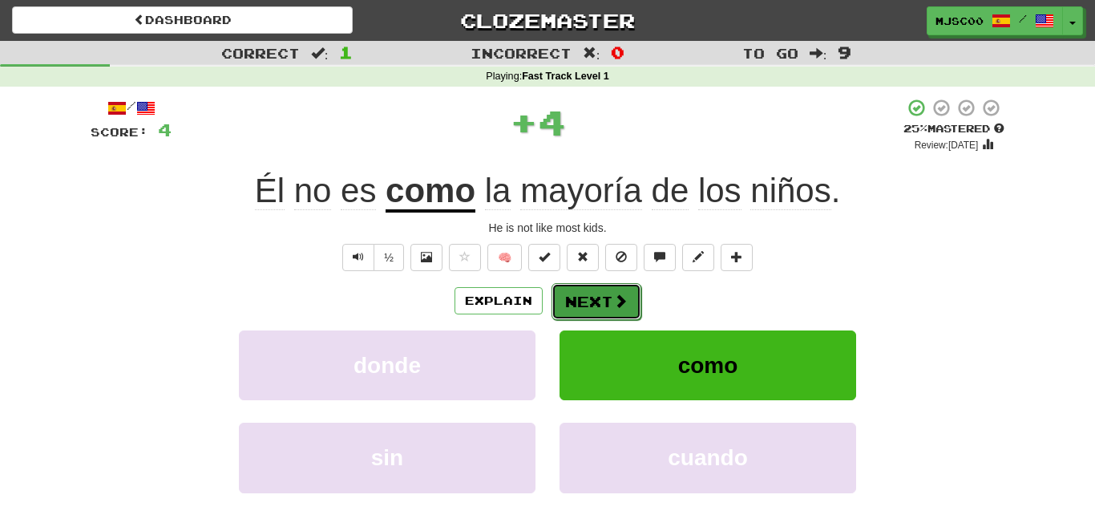
click at [578, 317] on button "Next" at bounding box center [597, 301] width 90 height 37
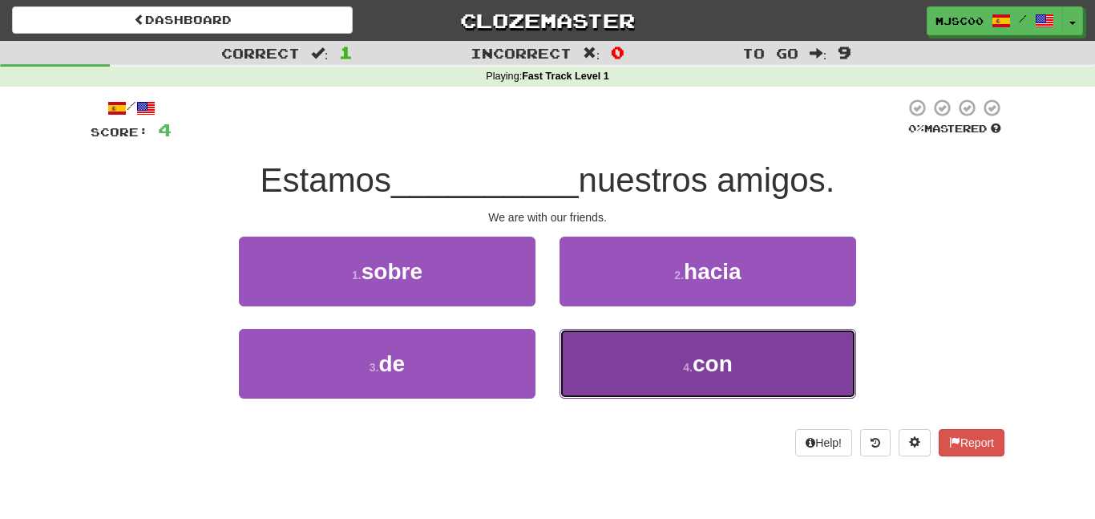
click at [608, 343] on button "4 . con" at bounding box center [708, 364] width 297 height 70
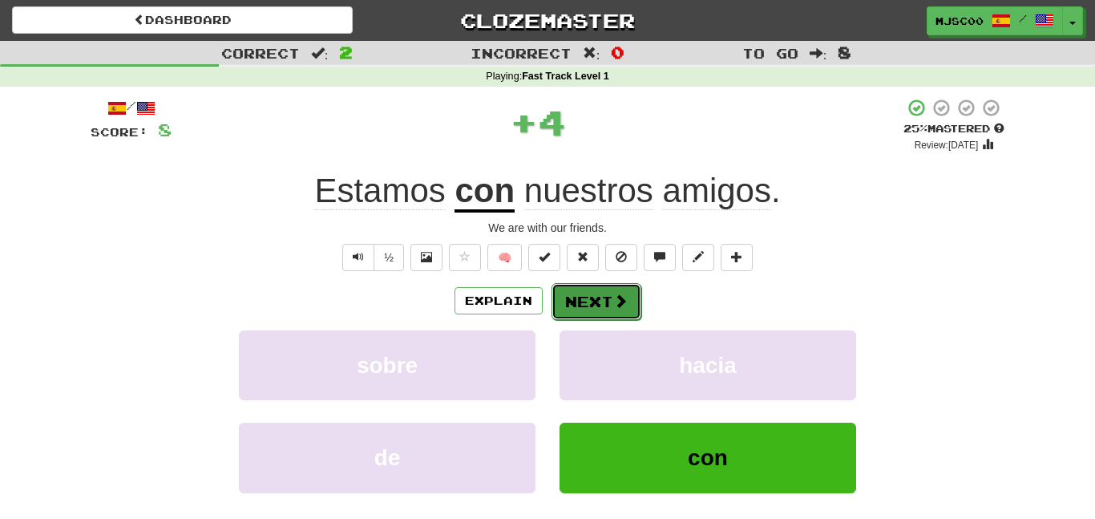
click at [575, 296] on button "Next" at bounding box center [597, 301] width 90 height 37
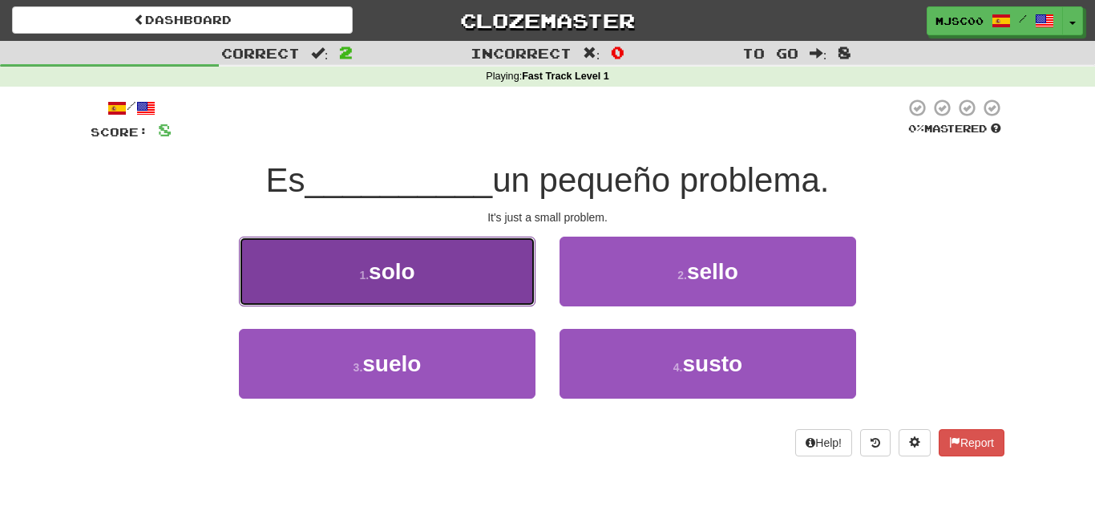
click at [455, 281] on button "1 . solo" at bounding box center [387, 271] width 297 height 70
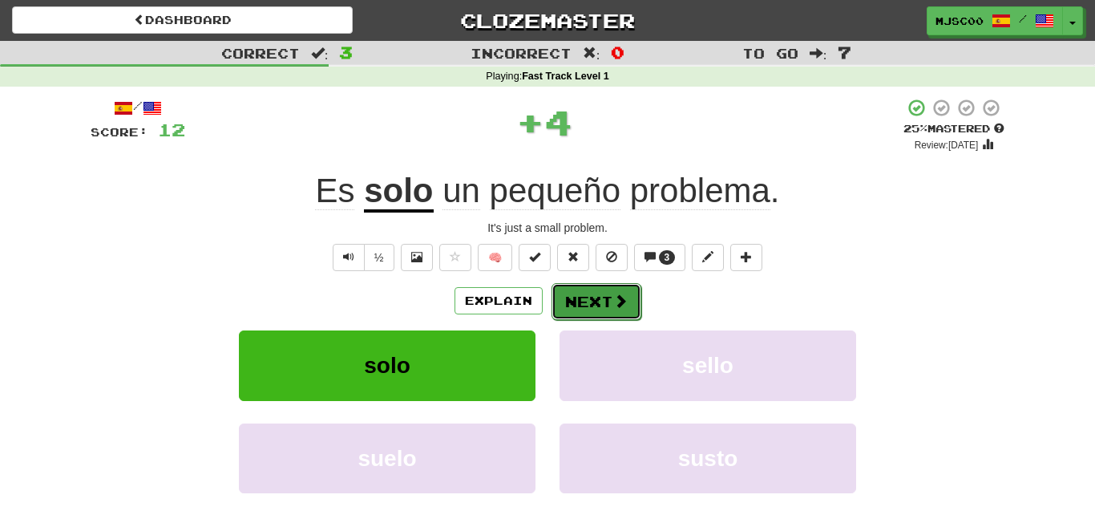
click at [586, 288] on button "Next" at bounding box center [597, 301] width 90 height 37
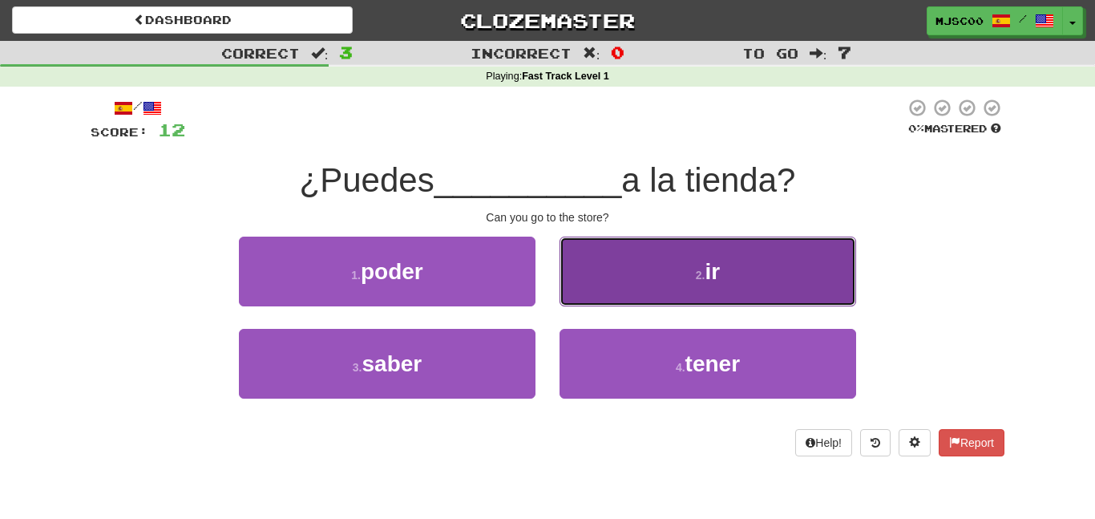
click at [621, 288] on button "2 . ir" at bounding box center [708, 271] width 297 height 70
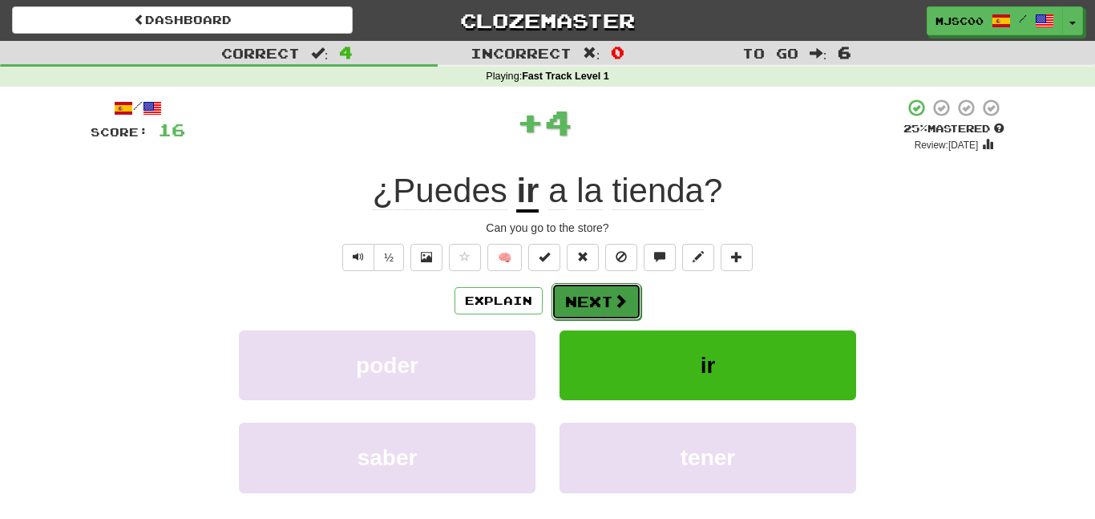
click at [604, 295] on button "Next" at bounding box center [597, 301] width 90 height 37
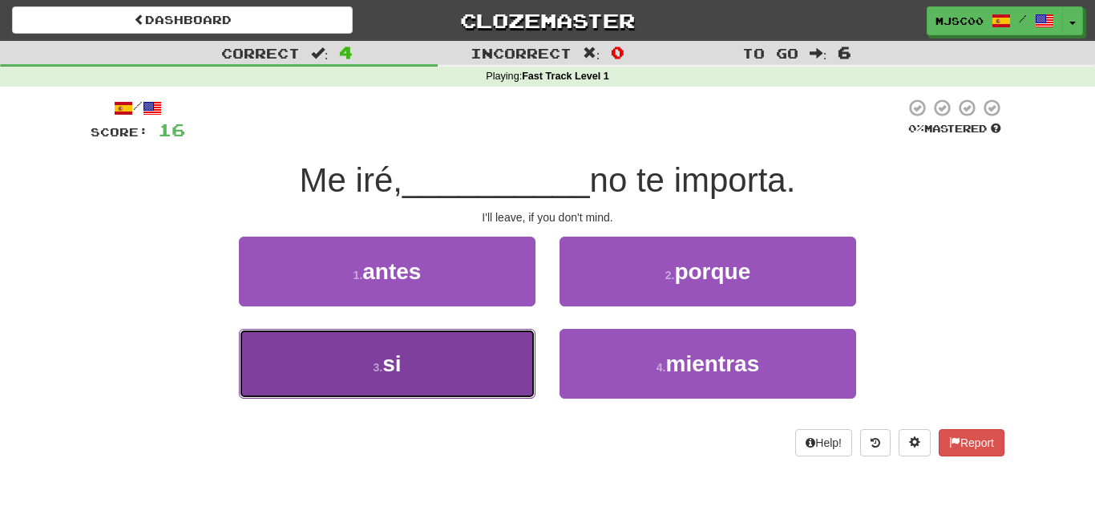
click at [484, 350] on button "3 . si" at bounding box center [387, 364] width 297 height 70
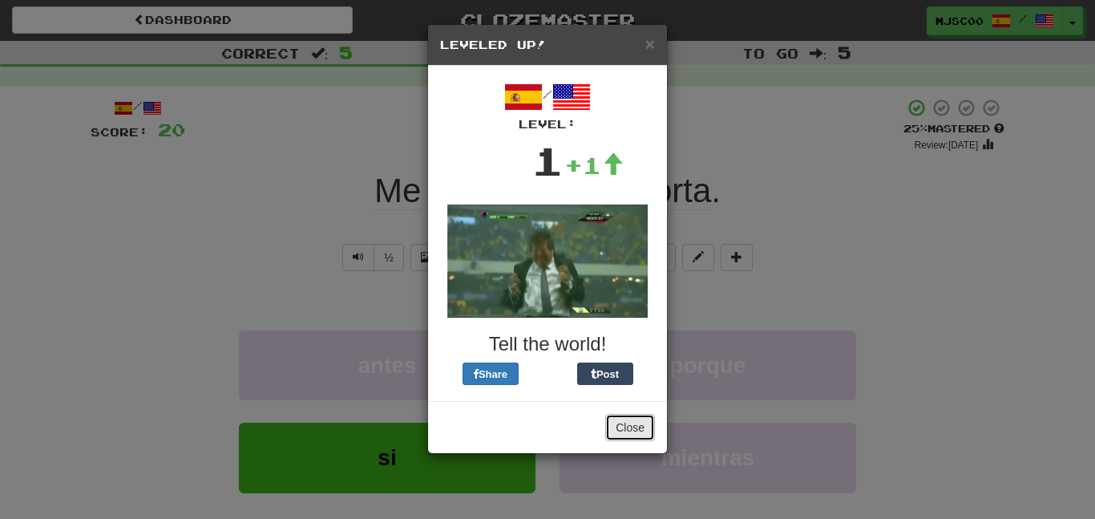
click at [637, 420] on button "Close" at bounding box center [630, 427] width 50 height 27
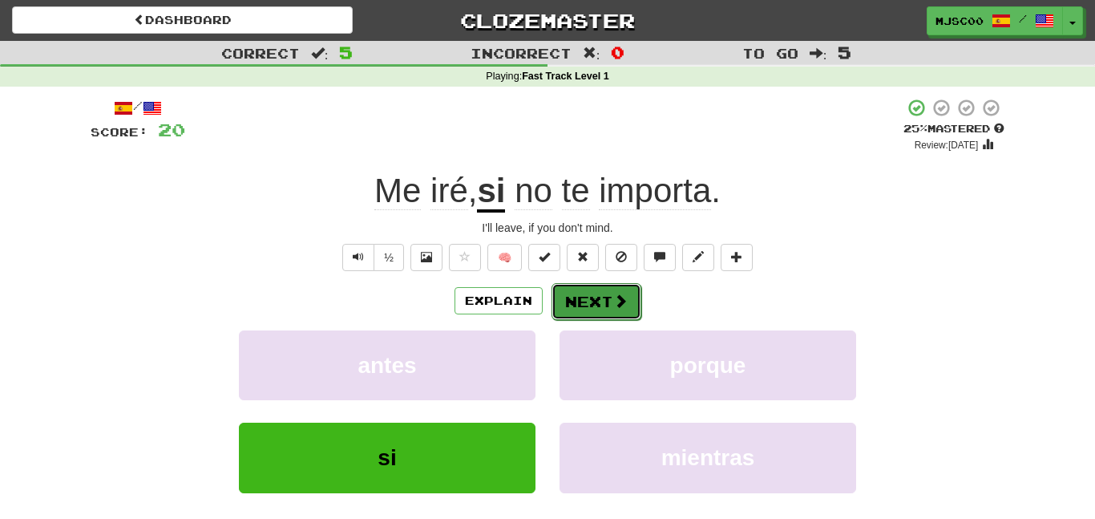
click at [598, 302] on button "Next" at bounding box center [597, 301] width 90 height 37
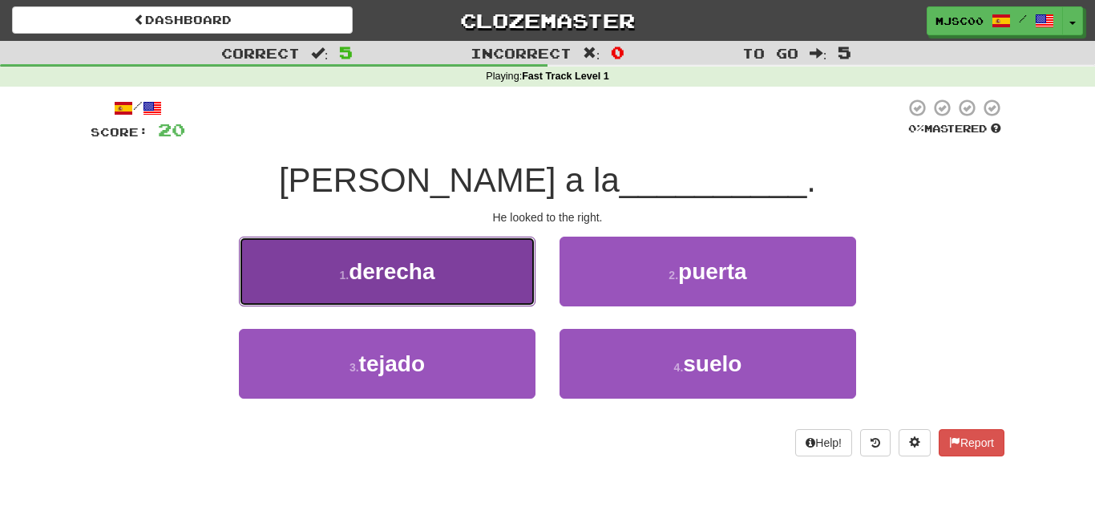
click at [487, 300] on button "1 . derecha" at bounding box center [387, 271] width 297 height 70
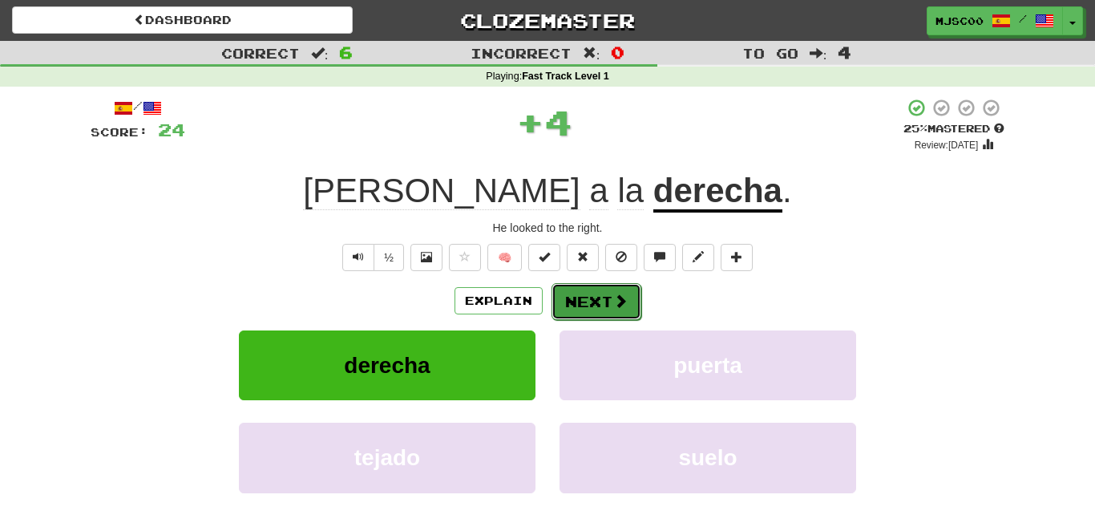
click at [600, 304] on button "Next" at bounding box center [597, 301] width 90 height 37
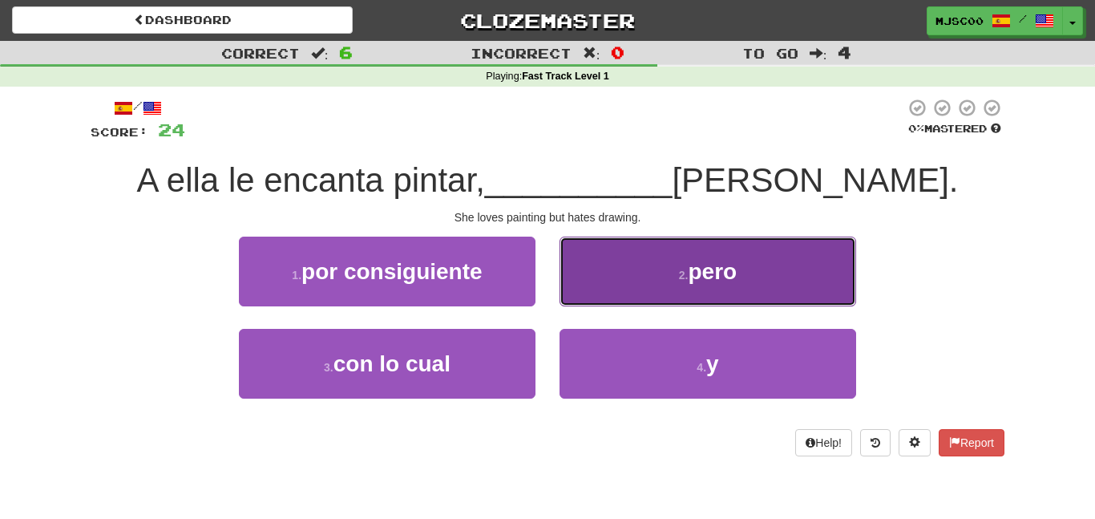
click at [631, 292] on button "2 . pero" at bounding box center [708, 271] width 297 height 70
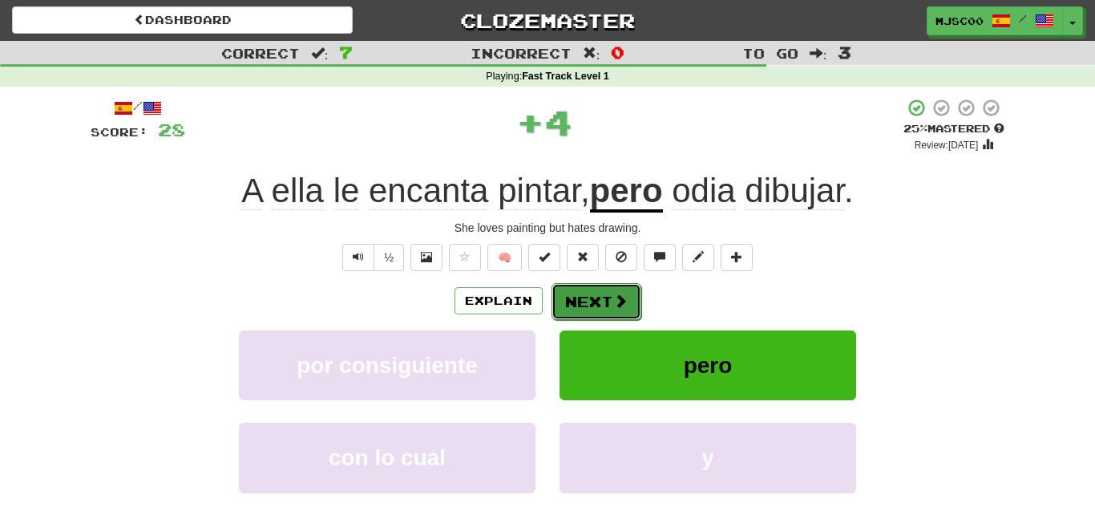
click at [596, 312] on button "Next" at bounding box center [597, 301] width 90 height 37
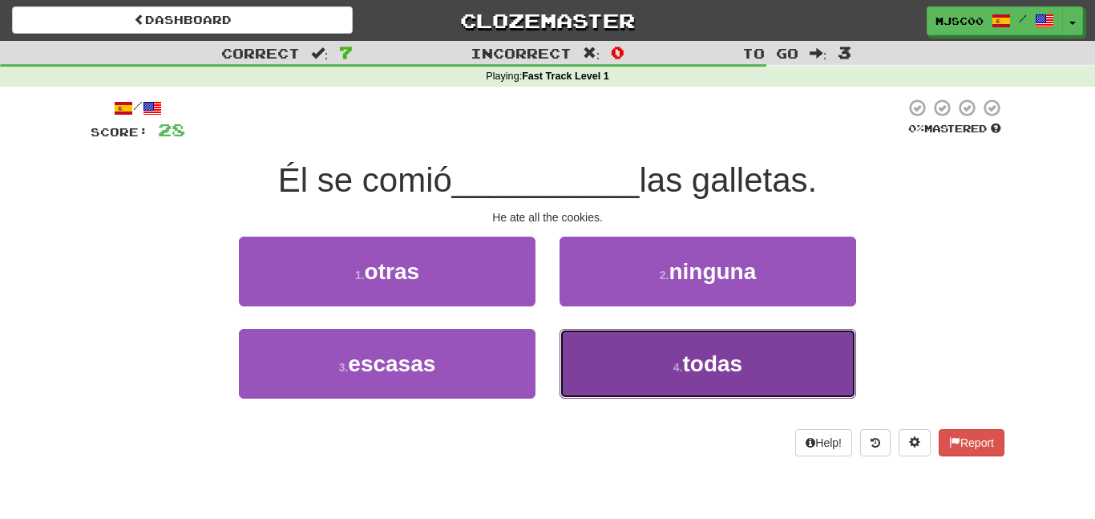
click at [626, 353] on button "4 . todas" at bounding box center [708, 364] width 297 height 70
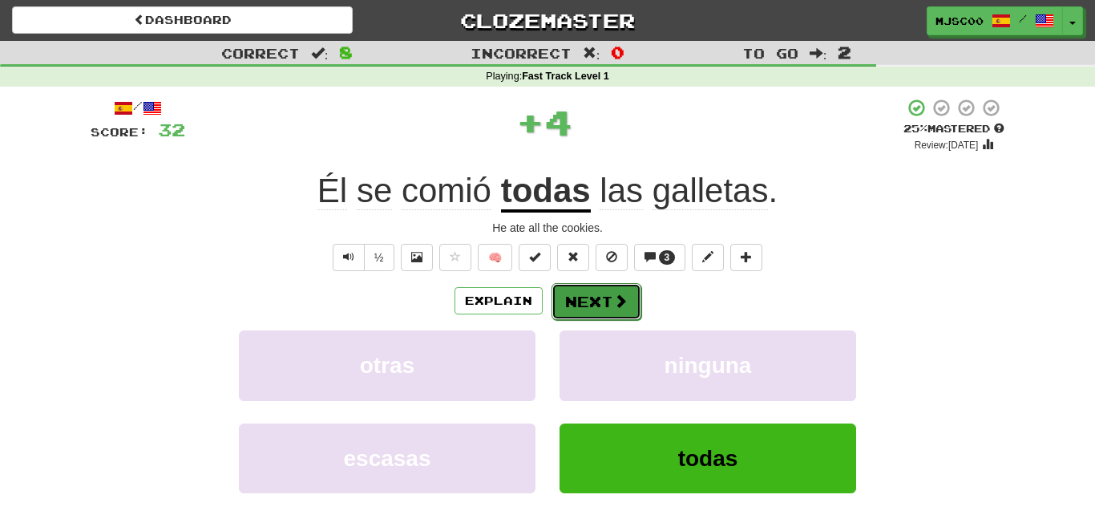
click at [568, 304] on button "Next" at bounding box center [597, 301] width 90 height 37
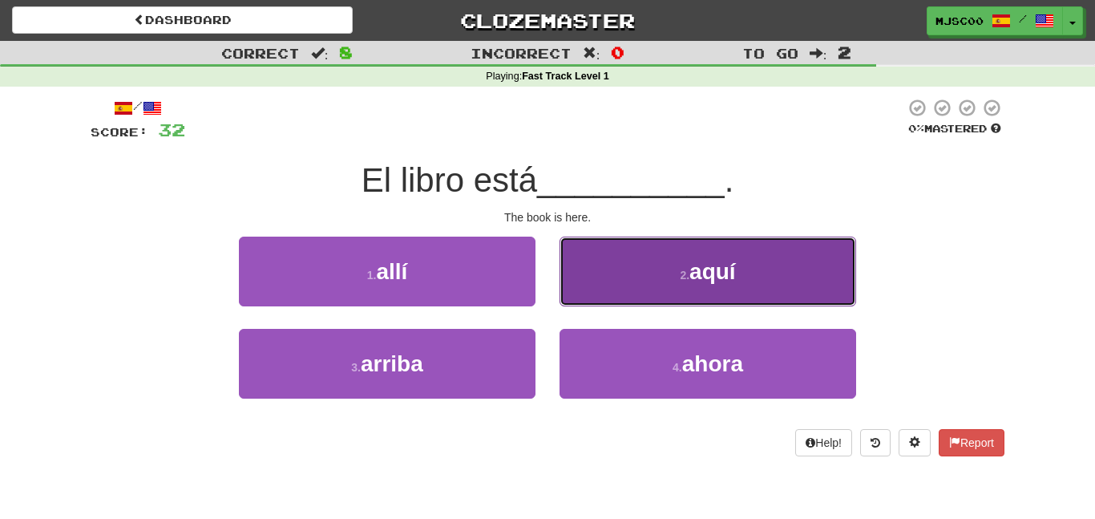
click at [703, 268] on span "aquí" at bounding box center [712, 271] width 46 height 25
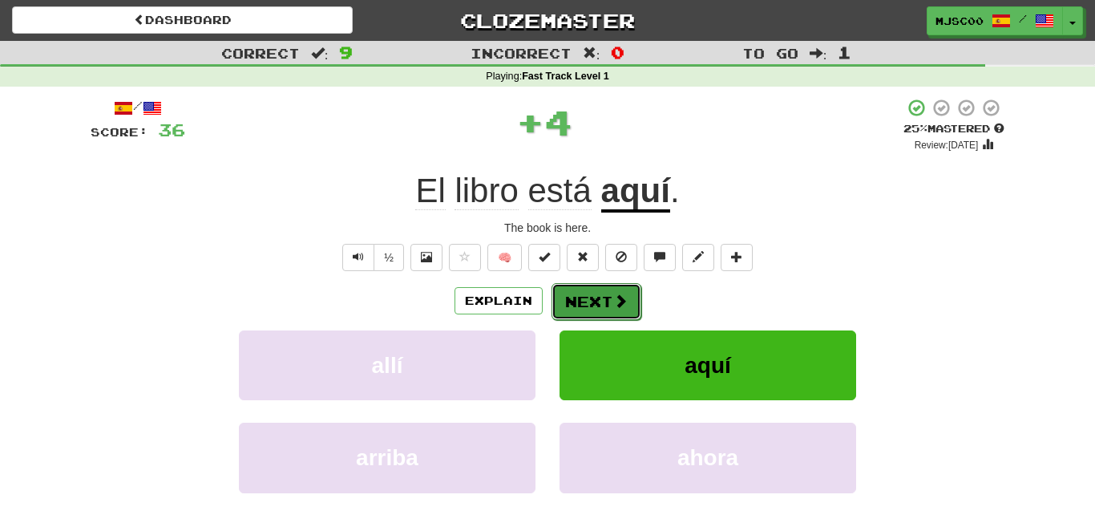
click at [606, 290] on button "Next" at bounding box center [597, 301] width 90 height 37
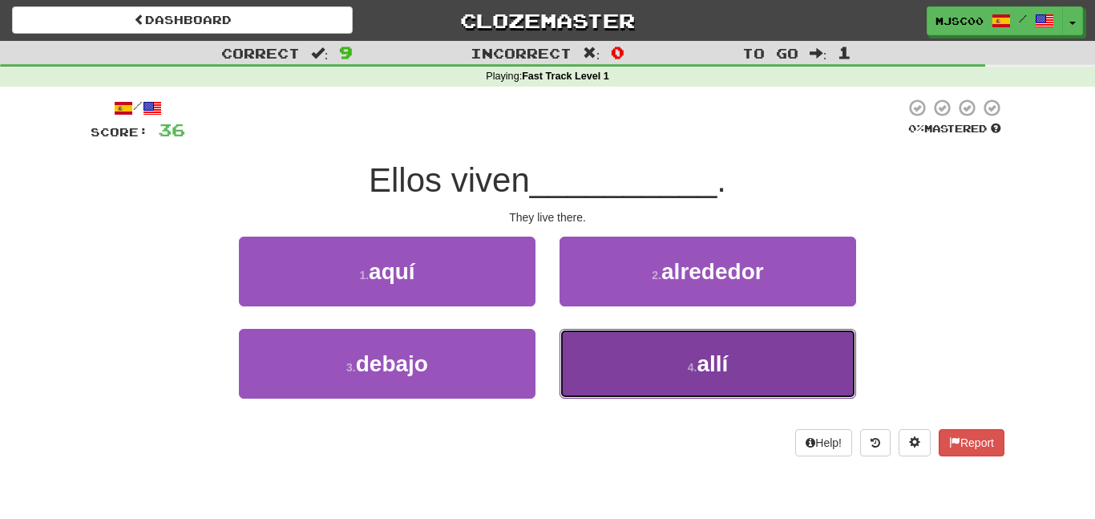
click at [648, 366] on button "4 . allí" at bounding box center [708, 364] width 297 height 70
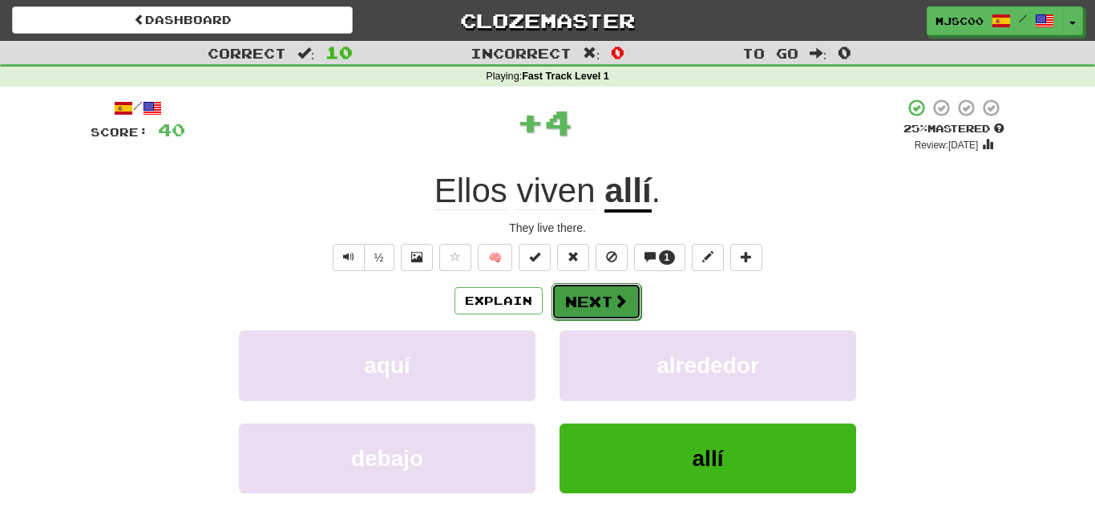
click at [608, 316] on button "Next" at bounding box center [597, 301] width 90 height 37
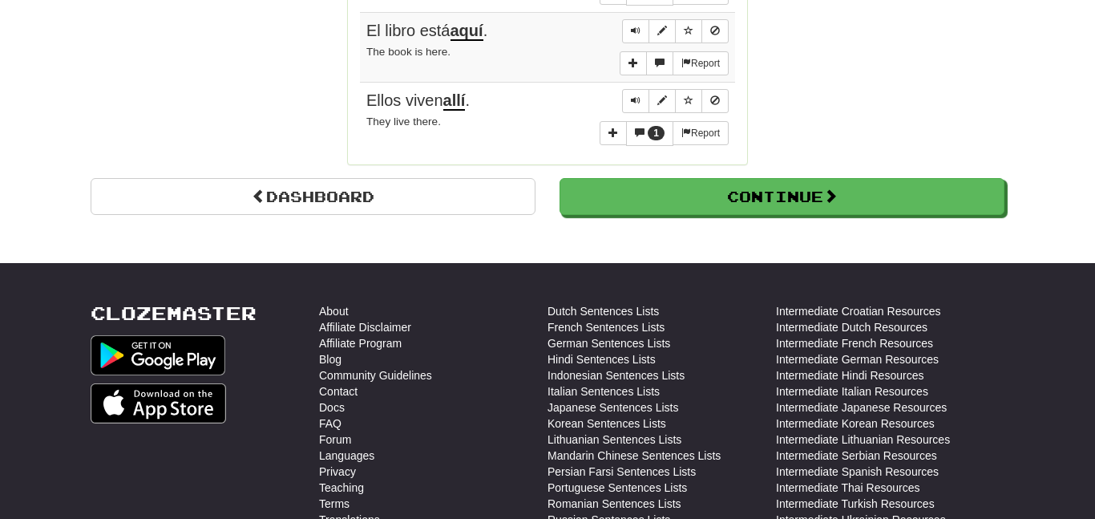
scroll to position [1571, 0]
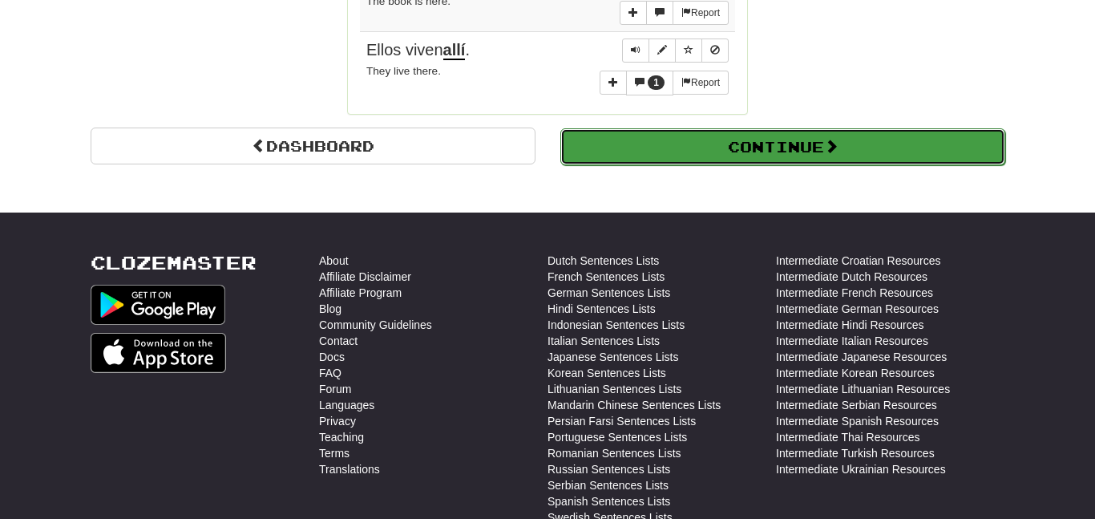
click at [667, 145] on button "Continue" at bounding box center [782, 146] width 445 height 37
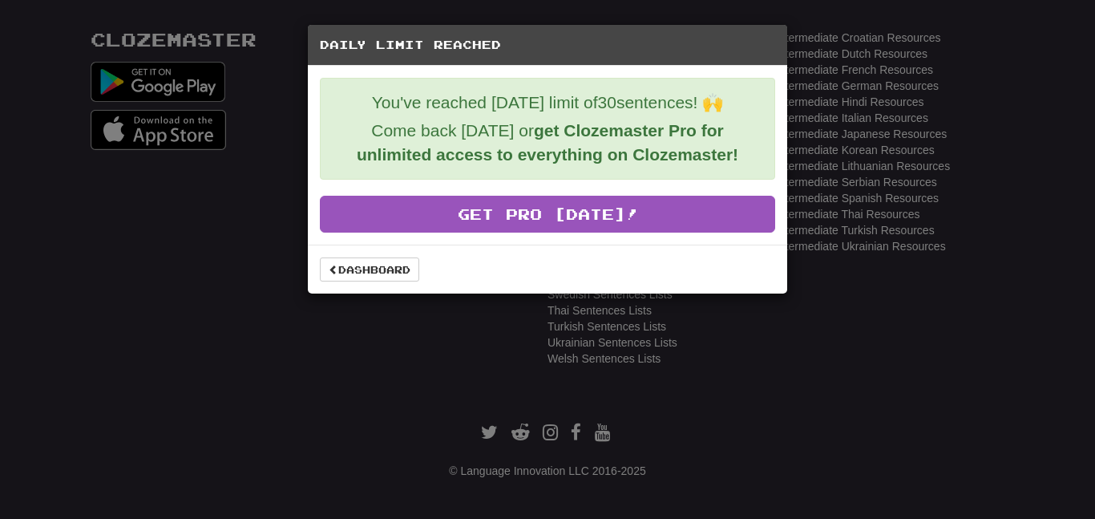
click at [354, 253] on div "Dashboard" at bounding box center [547, 269] width 479 height 49
click at [368, 262] on link "Dashboard" at bounding box center [369, 269] width 99 height 24
